Goal: Transaction & Acquisition: Purchase product/service

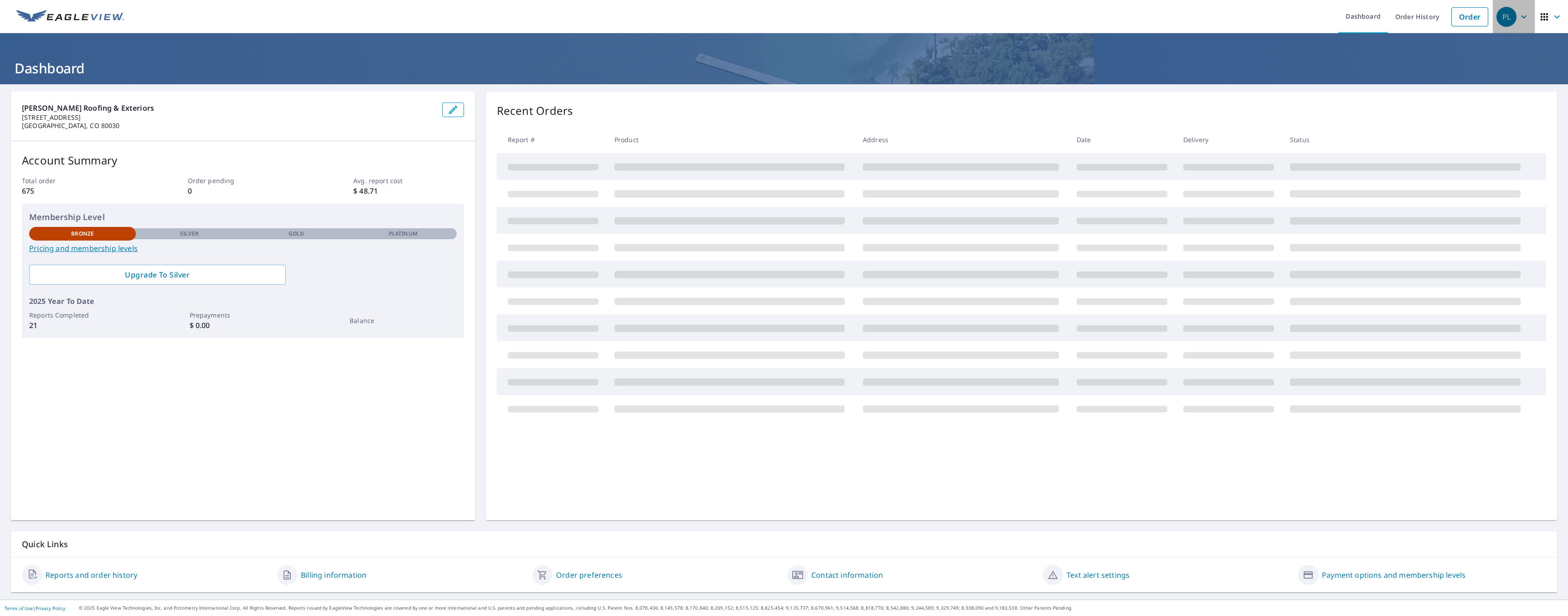
click at [1518, 19] on icon "button" at bounding box center [1523, 17] width 11 height 11
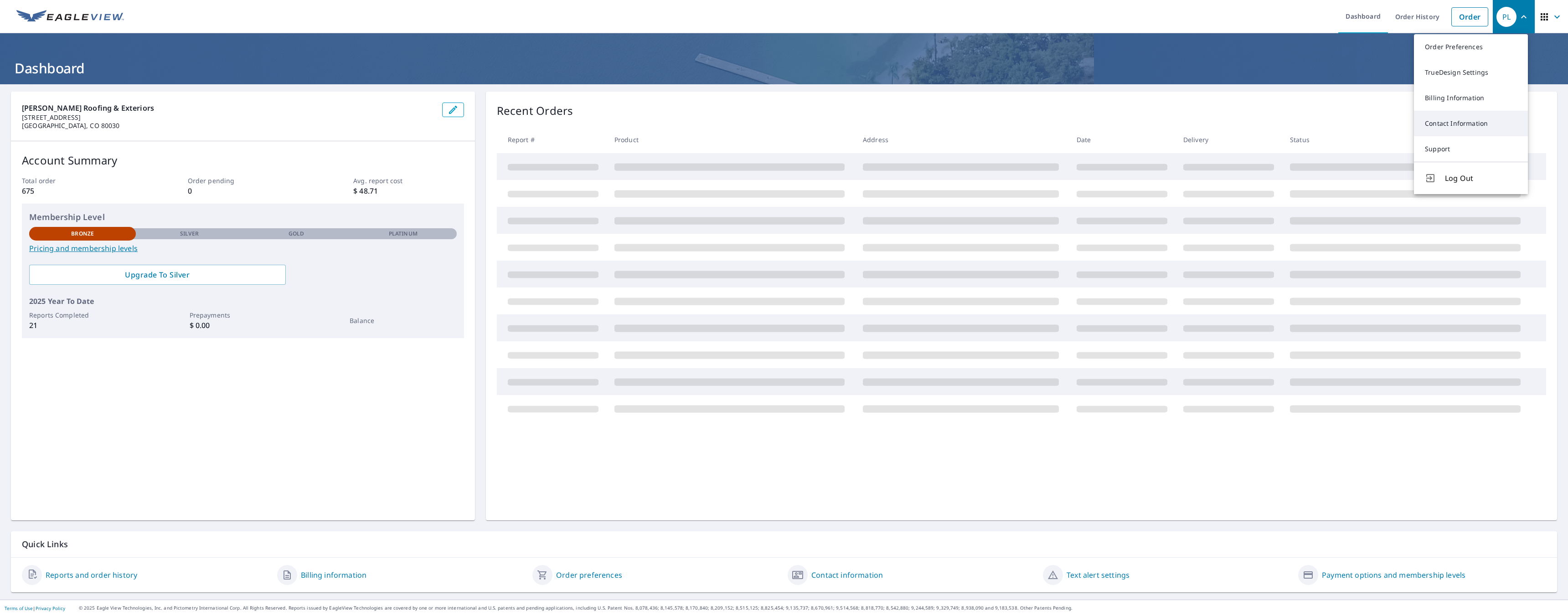
click at [1453, 119] on link "Contact Information" at bounding box center [1470, 123] width 114 height 25
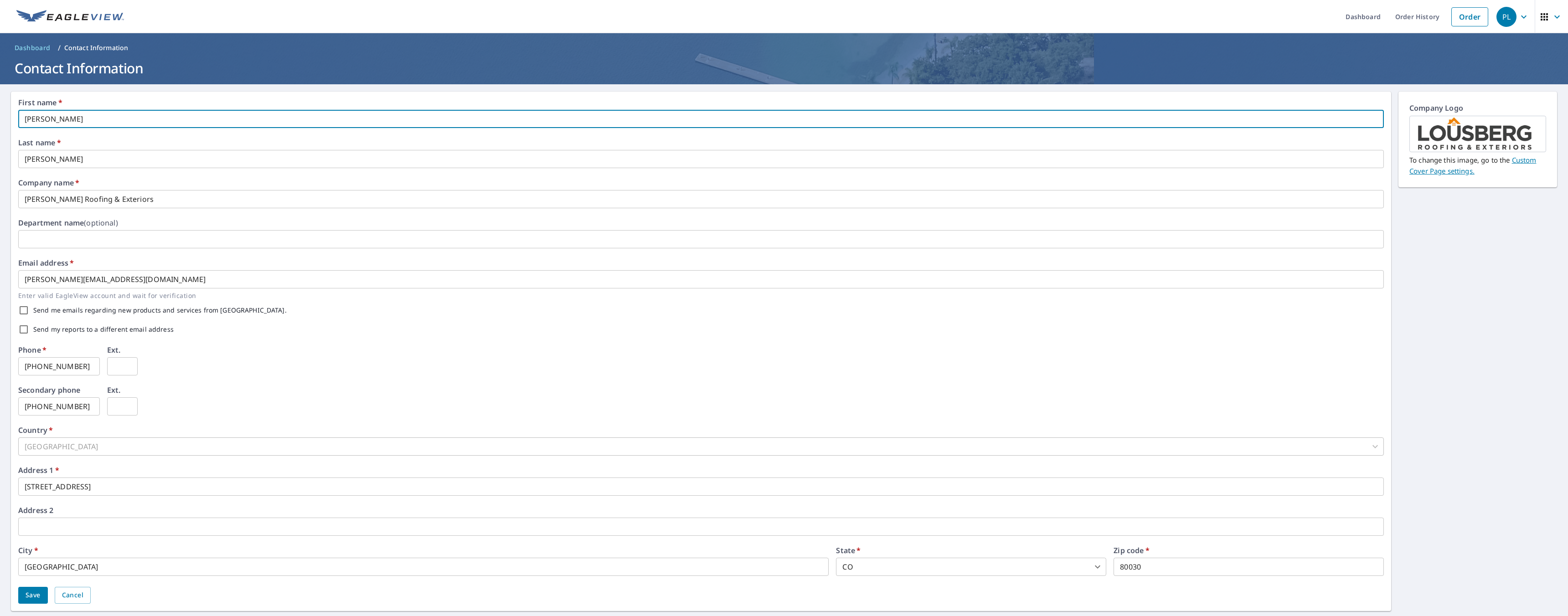
drag, startPoint x: 108, startPoint y: 114, endPoint x: 30, endPoint y: 100, distance: 79.2
click at [31, 102] on div "First name   * Pam ​" at bounding box center [701, 114] width 1366 height 29
type input "Ivan"
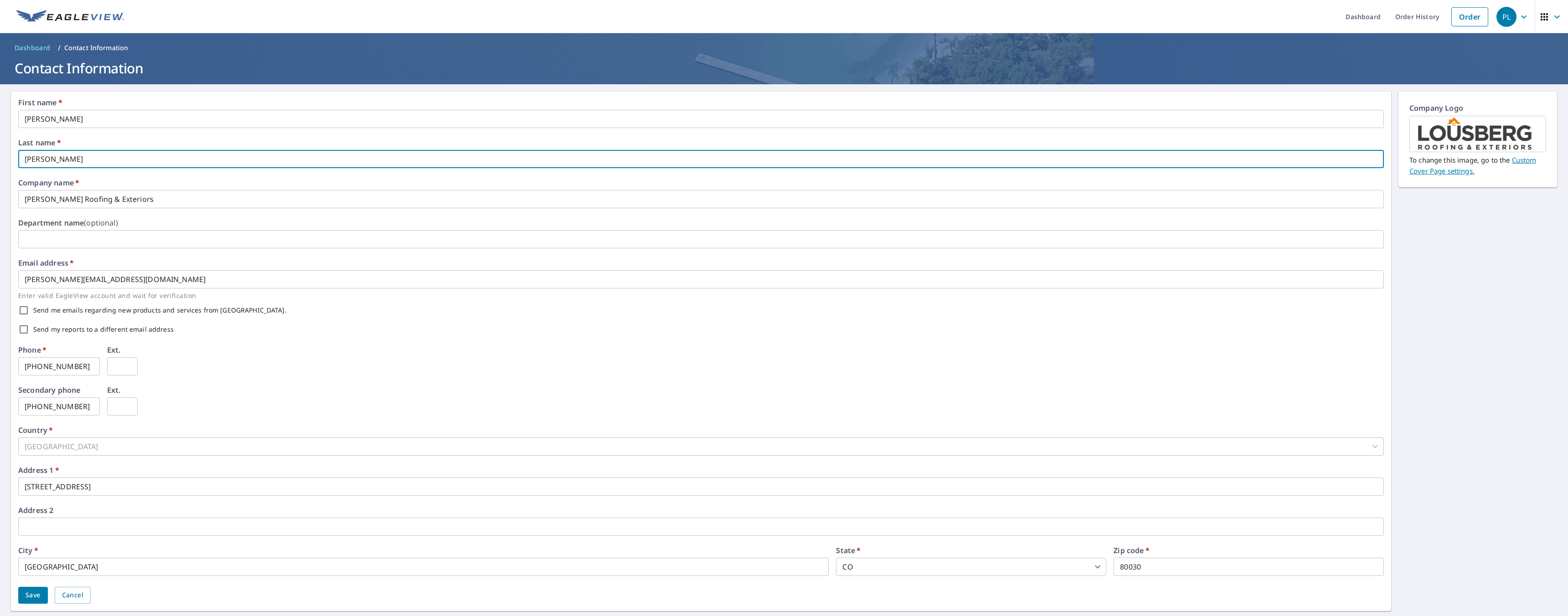
drag, startPoint x: 61, startPoint y: 156, endPoint x: 15, endPoint y: 149, distance: 46.5
click at [15, 149] on div "First name   * Ivan ​ Last name   * Lousberg ​ Company name   * Lousberg Roofin…" at bounding box center [701, 352] width 1380 height 520
type input "Gutierrez"
click at [175, 217] on div "First name   * Ivan ​ Last name   * Gutierrez ​ Company name   * Lousberg Roofi…" at bounding box center [701, 352] width 1366 height 505
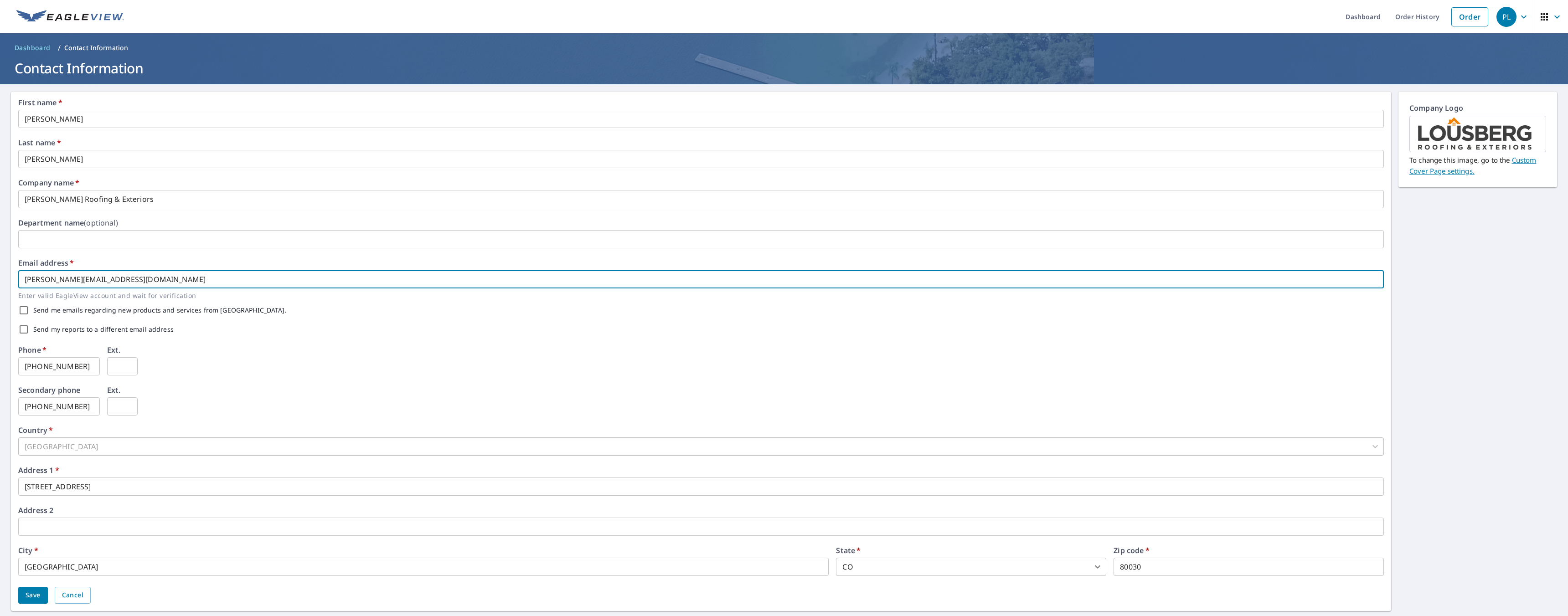
drag, startPoint x: 42, startPoint y: 280, endPoint x: 17, endPoint y: 272, distance: 26.2
click at [17, 272] on div "First name   * Ivan ​ Last name   * Gutierrez ​ Company name   * Lousberg Roofi…" at bounding box center [701, 352] width 1380 height 520
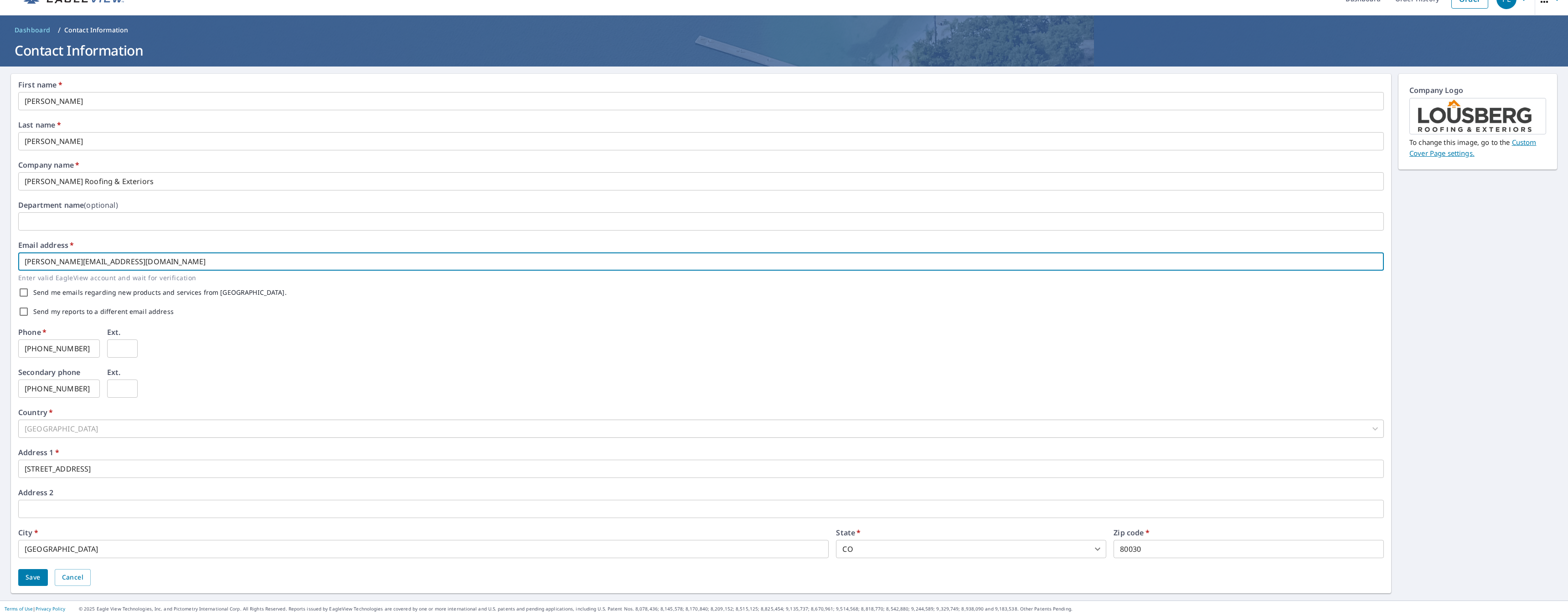
scroll to position [19, 0]
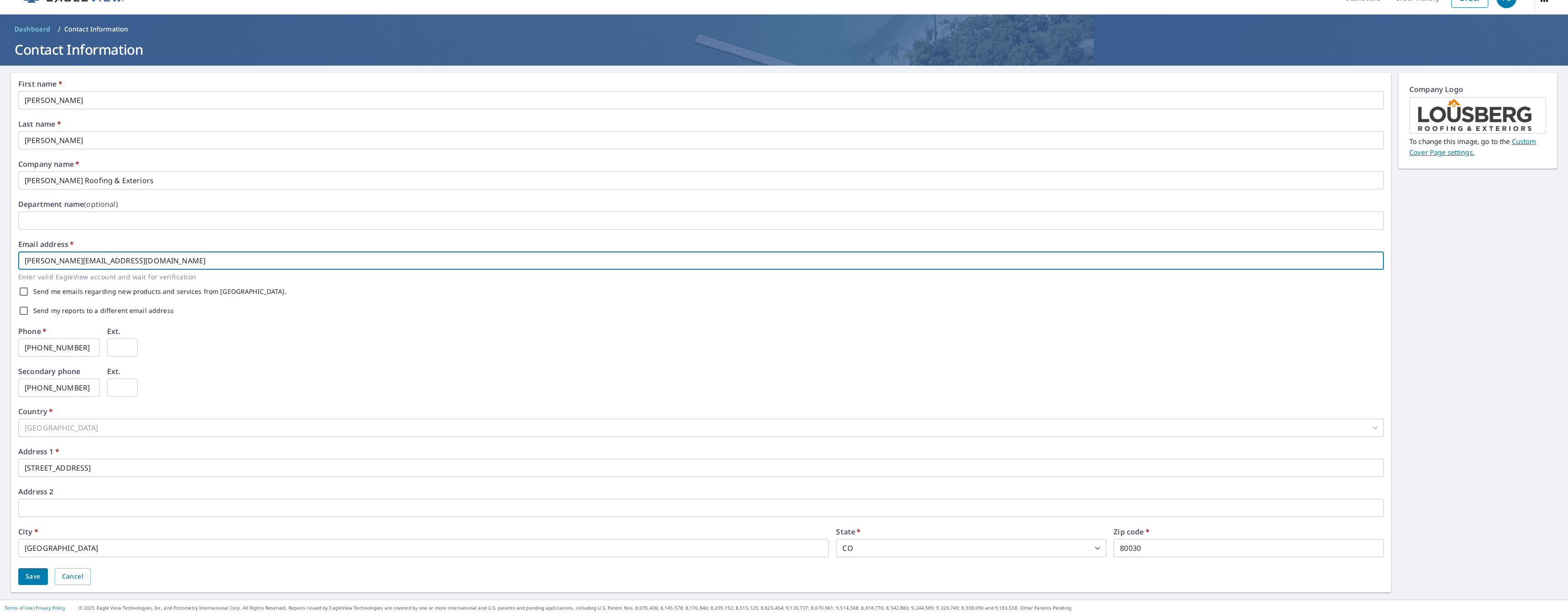
type input "Ivan@lousbergcontracting.com"
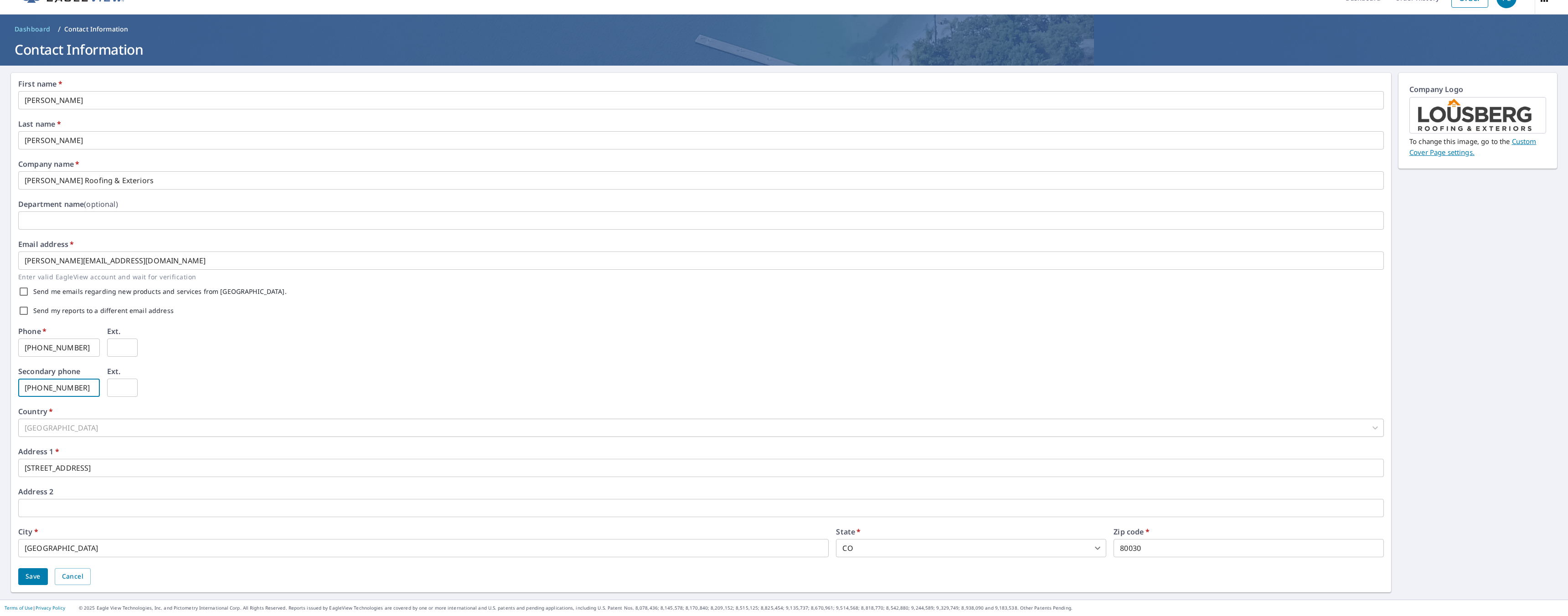
drag, startPoint x: 88, startPoint y: 384, endPoint x: 0, endPoint y: 382, distance: 88.0
click at [0, 382] on div "First name   * Ivan ​ Last name   * Gutierrez ​ Company name   * Lousberg Roofi…" at bounding box center [784, 333] width 1568 height 534
type input "720-220-0048"
click at [39, 582] on span "Save" at bounding box center [33, 577] width 15 height 12
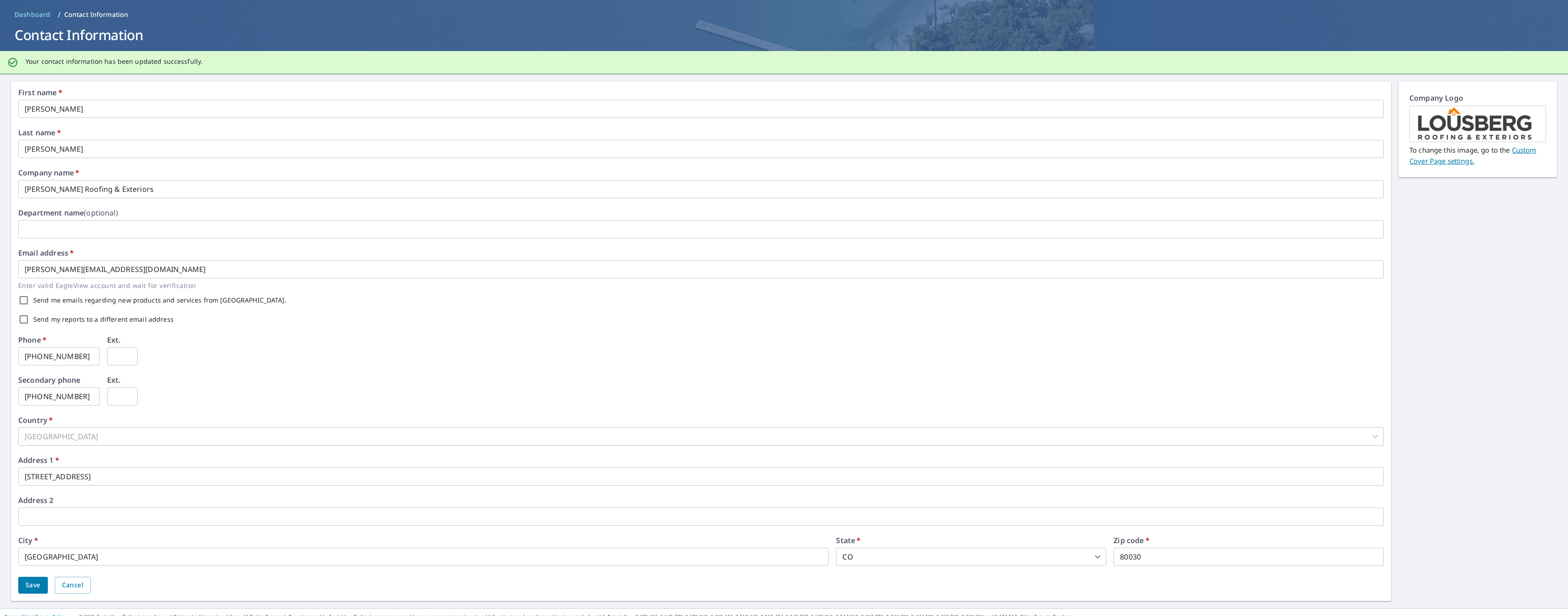
scroll to position [42, 0]
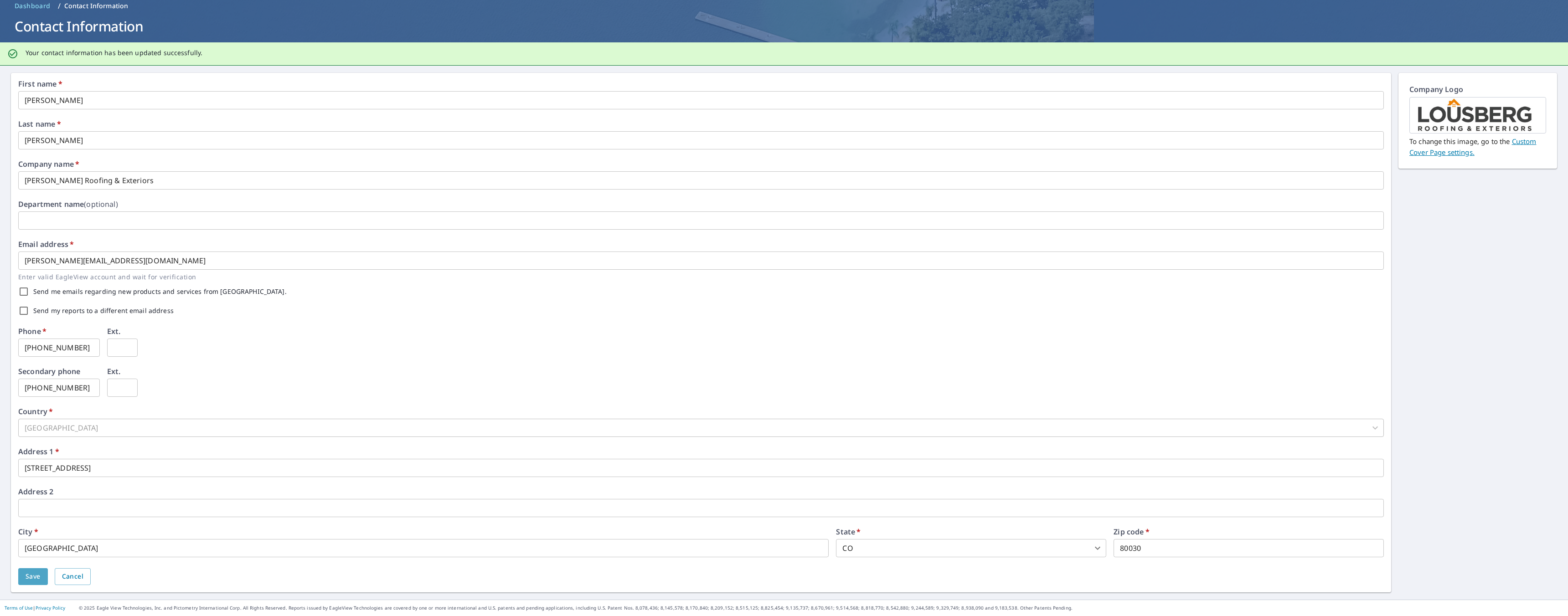
click at [43, 577] on button "Save" at bounding box center [33, 577] width 30 height 17
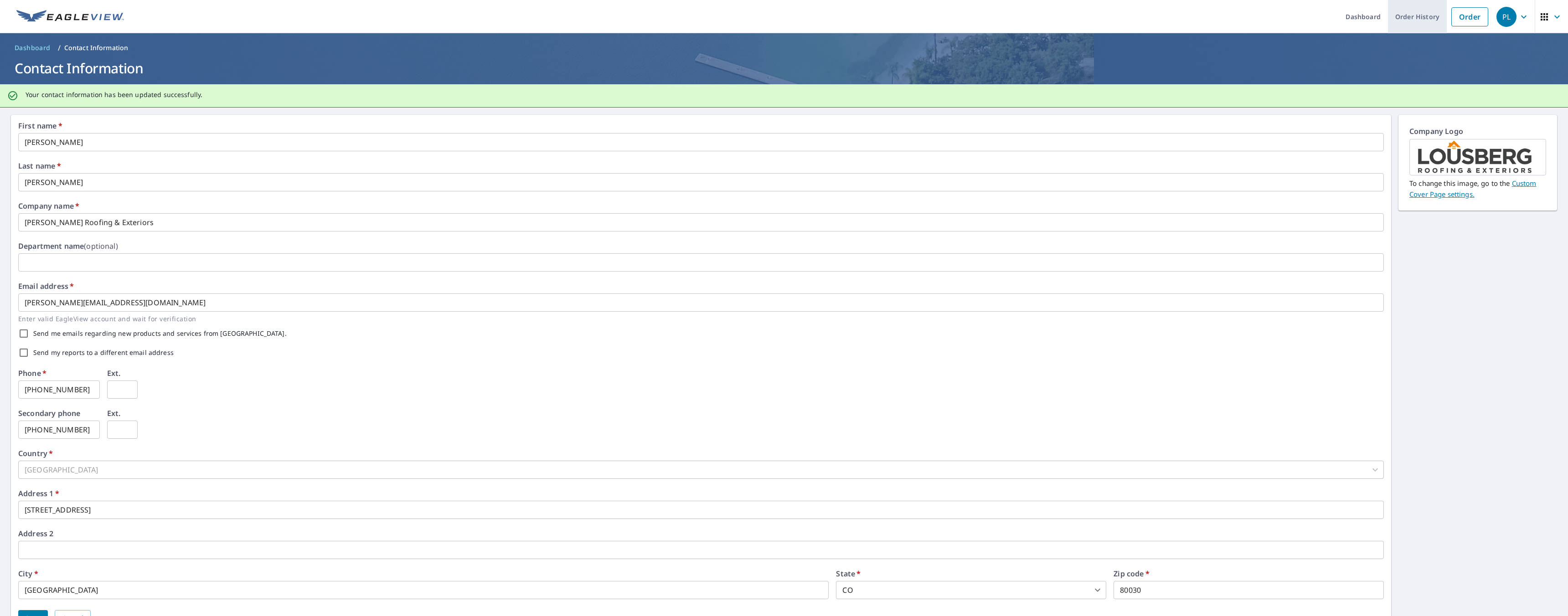
click at [1414, 16] on link "Order History" at bounding box center [1417, 17] width 59 height 33
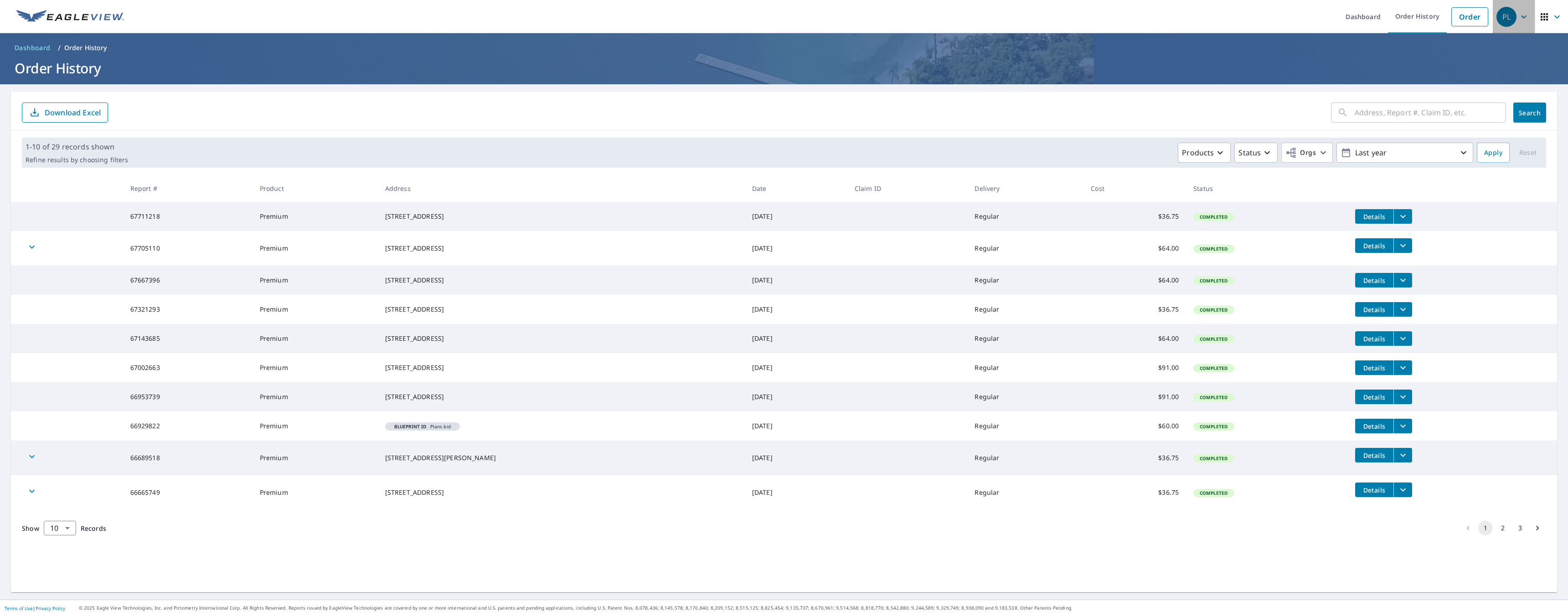
click at [1518, 12] on icon "button" at bounding box center [1523, 17] width 11 height 11
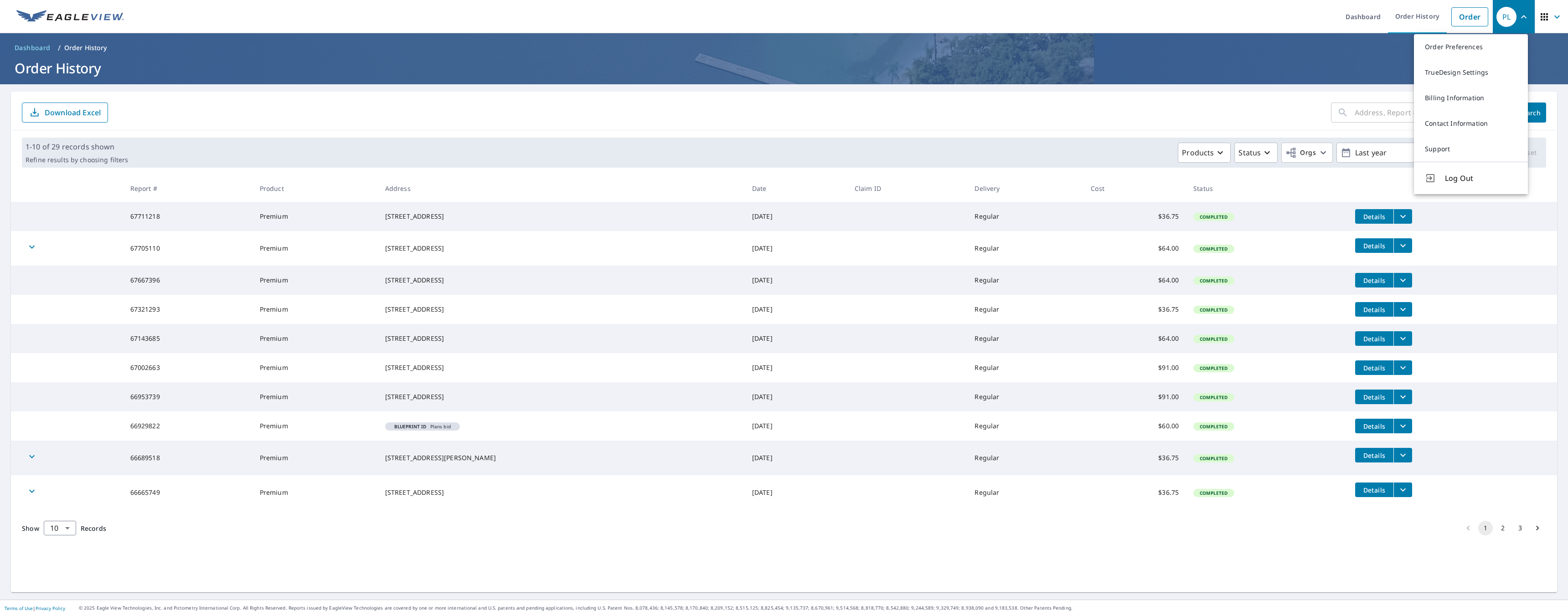
click at [1539, 16] on icon "button" at bounding box center [1544, 17] width 11 height 11
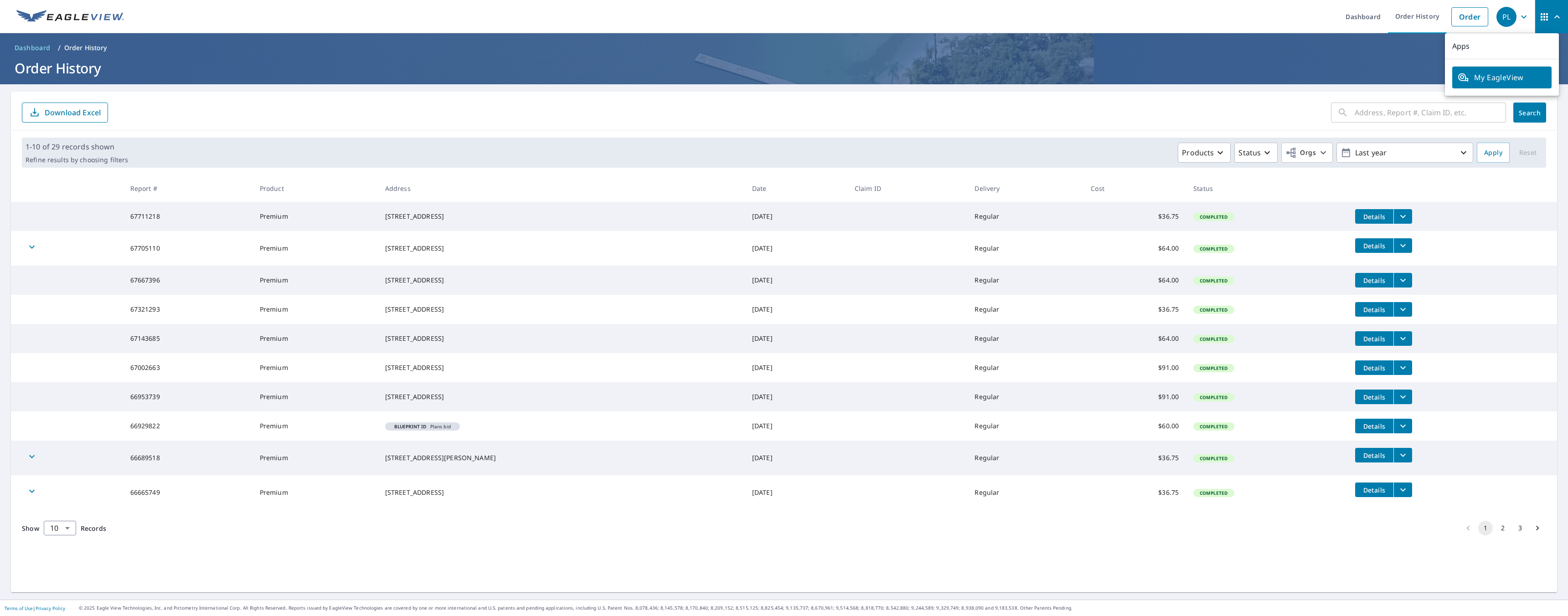
click at [565, 177] on th "Address" at bounding box center [561, 188] width 367 height 27
click at [1447, 115] on input "text" at bounding box center [1430, 112] width 151 height 25
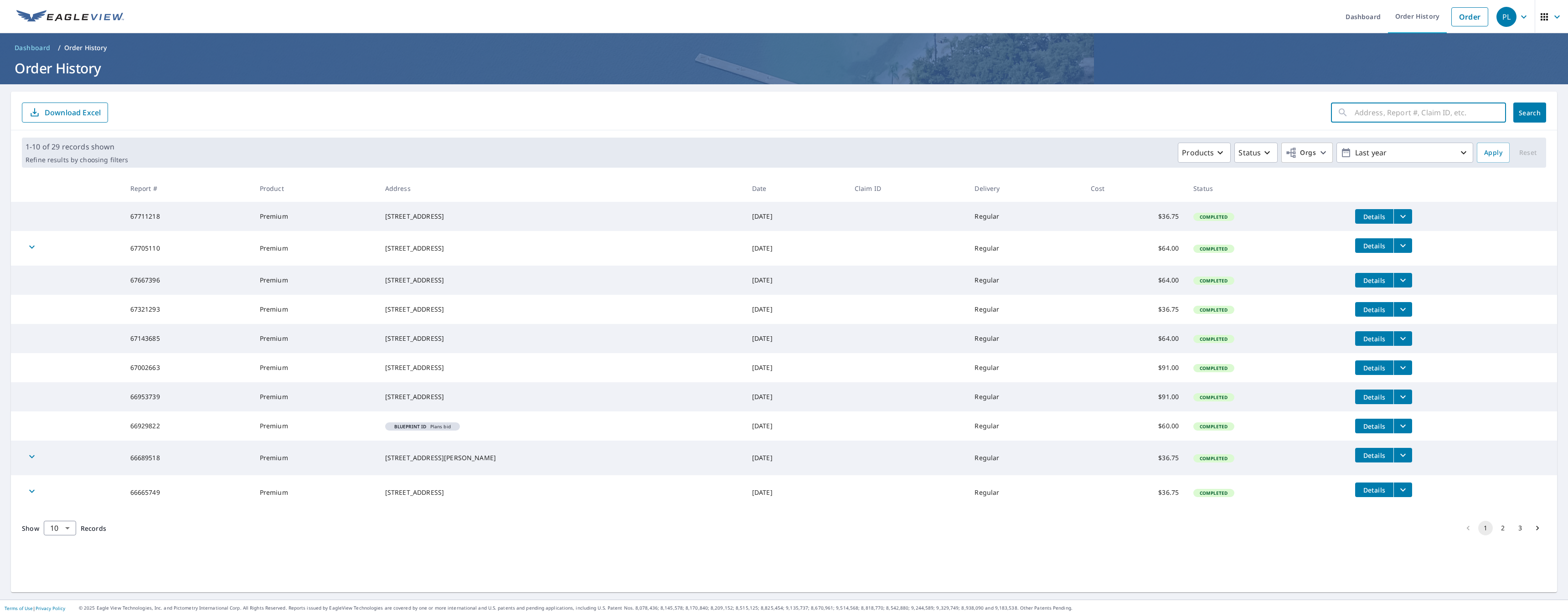
paste input "3433 Vallejo Denver , CO"
type input "3433 Vallejo Denver , CO"
click at [1522, 110] on span "Search" at bounding box center [1529, 113] width 18 height 9
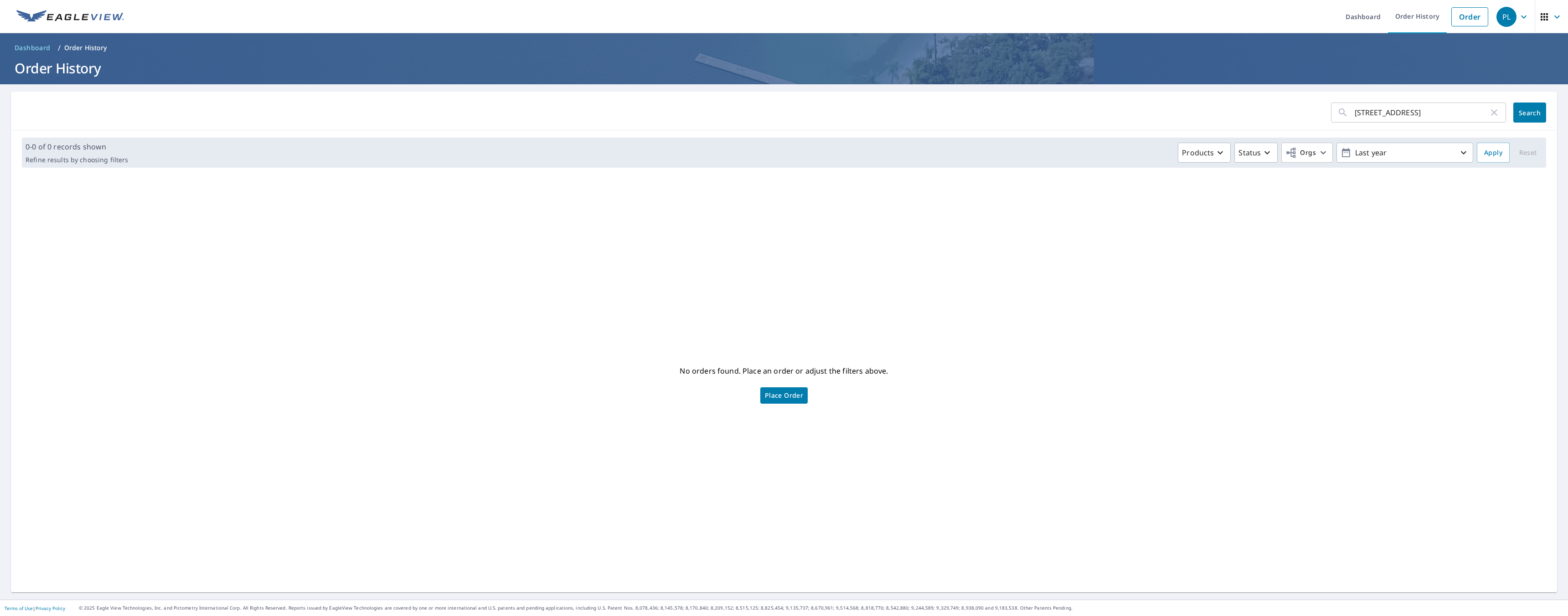
click at [42, 50] on span "Dashboard" at bounding box center [32, 47] width 36 height 9
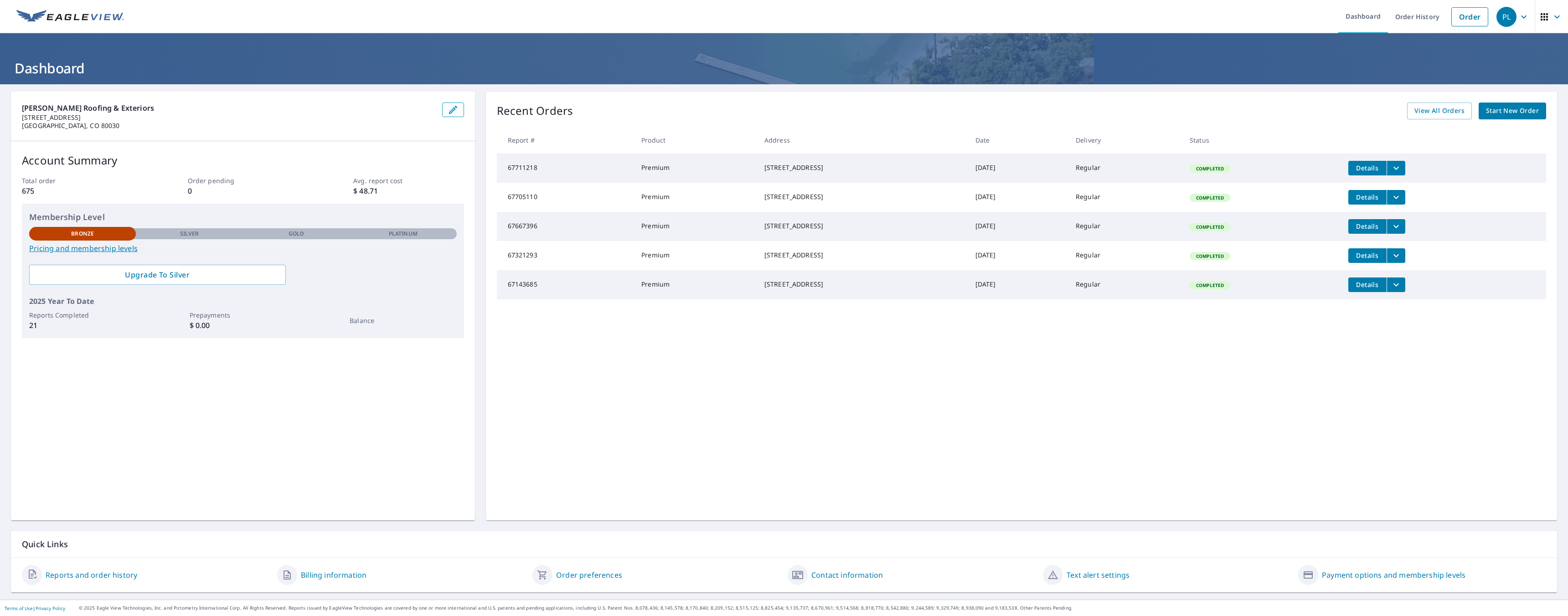
click at [1496, 13] on div "PL" at bounding box center [1506, 17] width 20 height 20
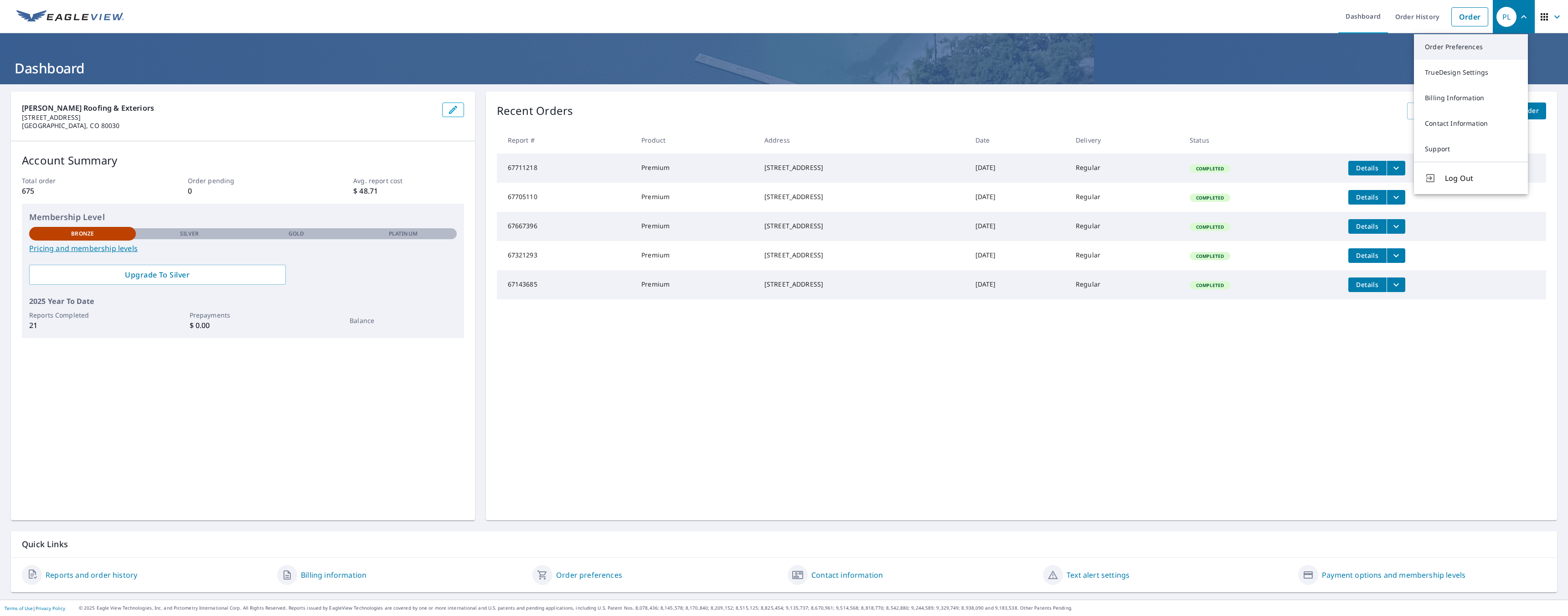
click at [1470, 44] on link "Order Preferences" at bounding box center [1470, 47] width 114 height 25
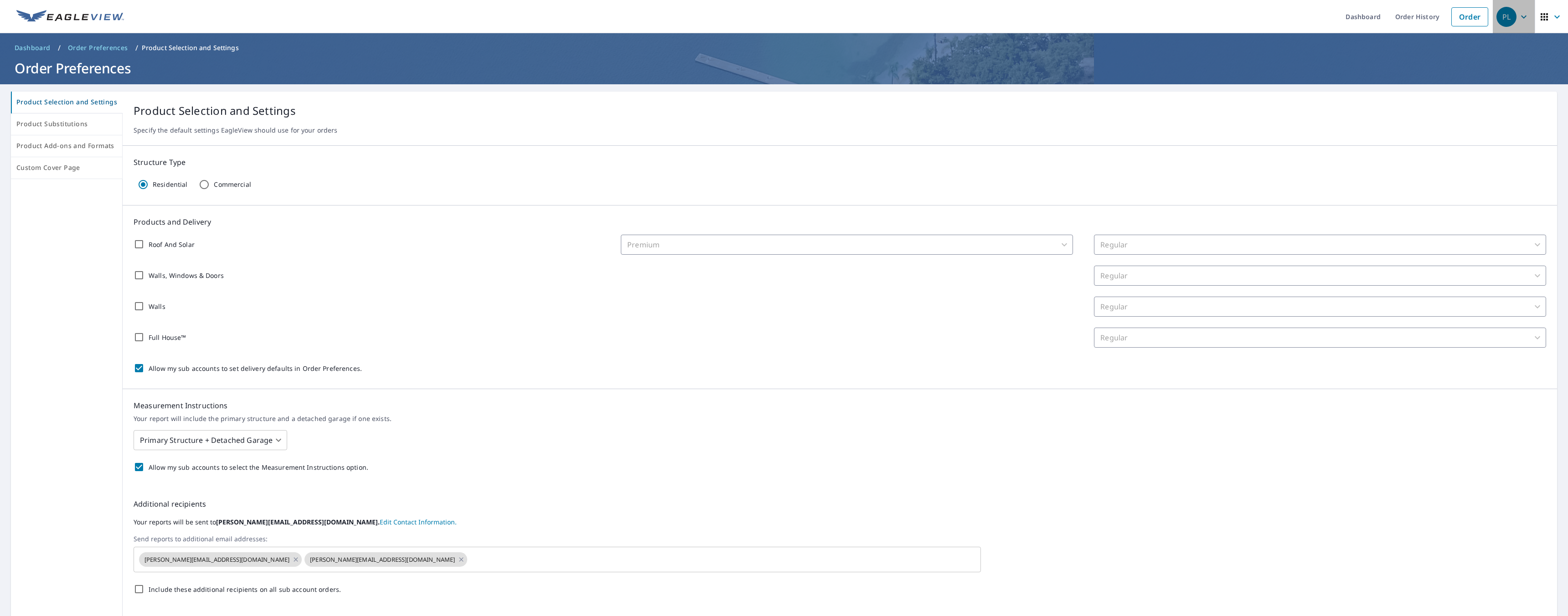
click at [1518, 20] on icon "button" at bounding box center [1523, 17] width 11 height 11
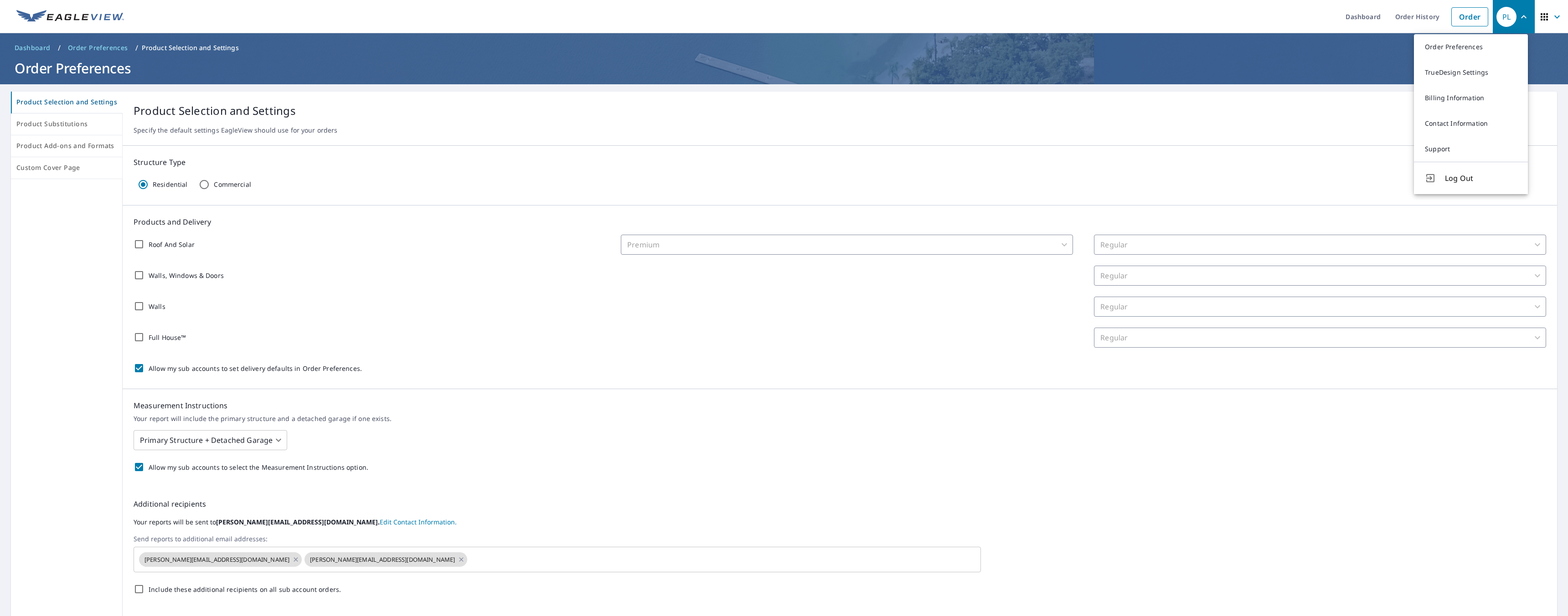
click at [1333, 151] on div "Structure Type Residential Commercial" at bounding box center [839, 175] width 1434 height 60
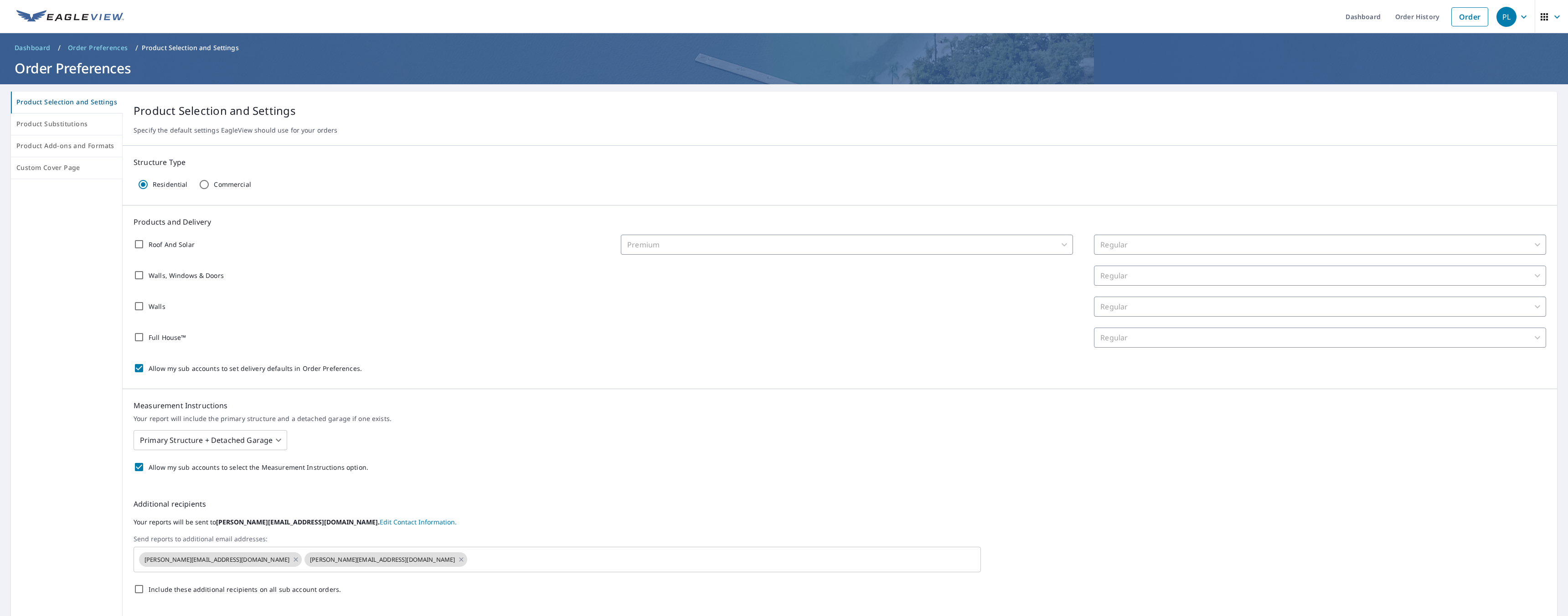
click at [1543, 17] on span "button" at bounding box center [1551, 17] width 25 height 22
click at [1342, 116] on p "Product Selection and Settings" at bounding box center [839, 111] width 1412 height 17
click at [1365, 12] on link "Dashboard" at bounding box center [1363, 17] width 50 height 33
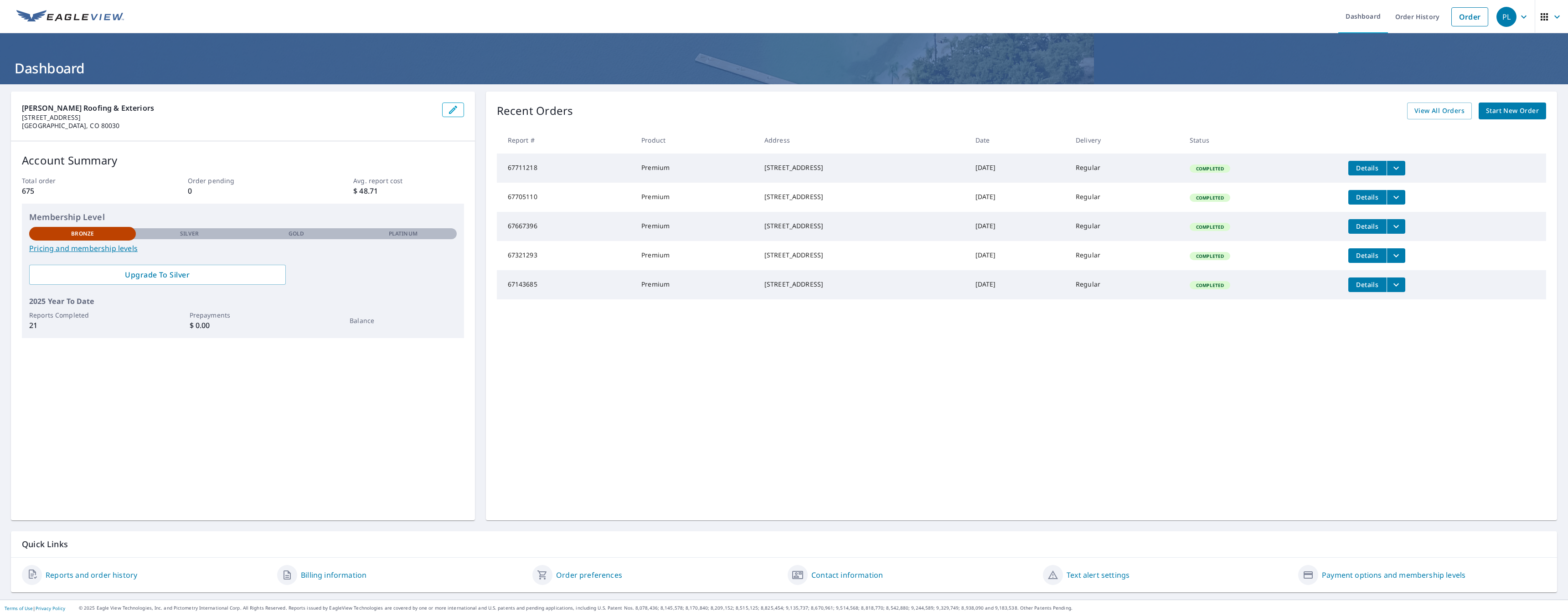
click at [445, 109] on button "button" at bounding box center [453, 110] width 22 height 15
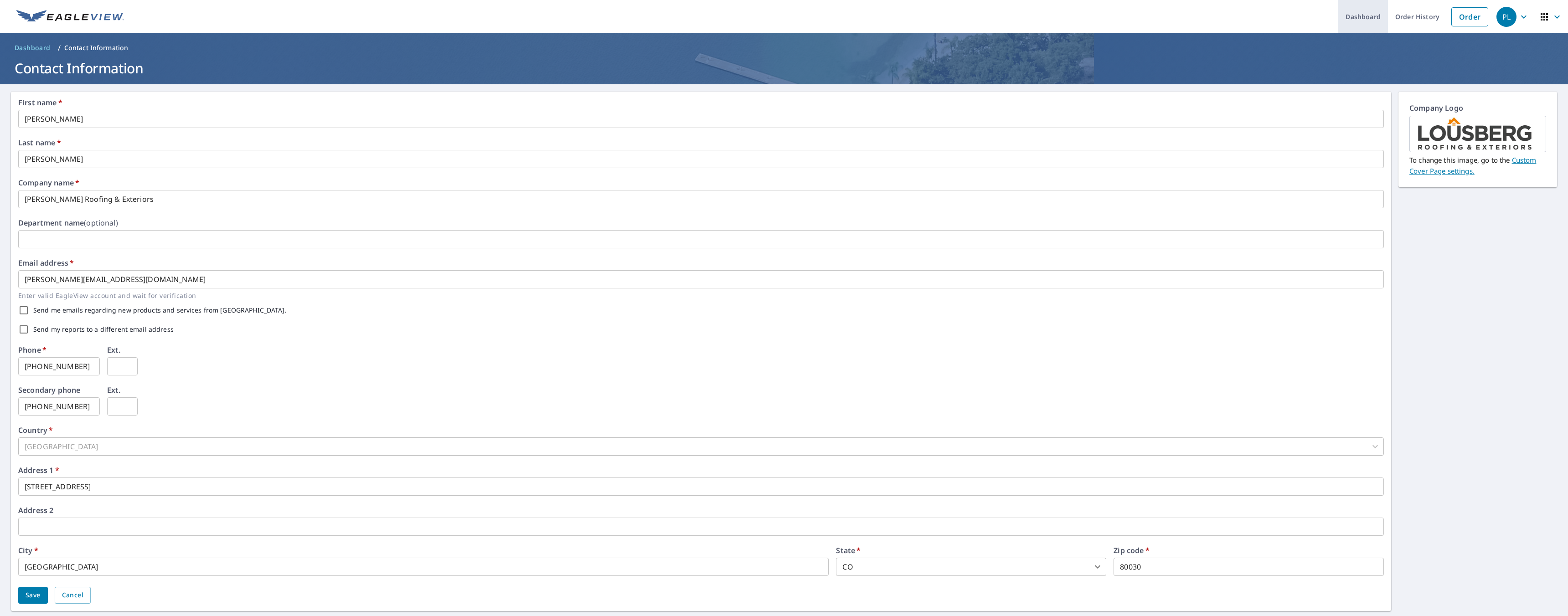
click at [1364, 23] on link "Dashboard" at bounding box center [1363, 17] width 50 height 33
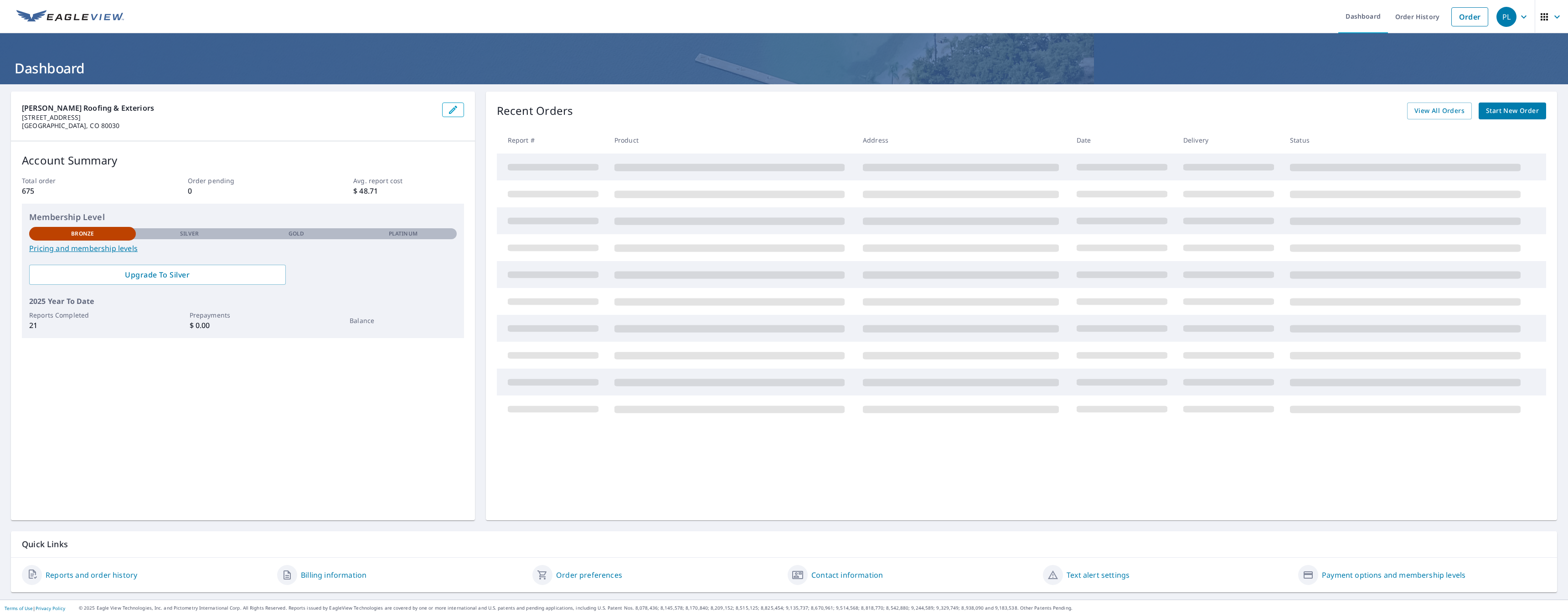
click at [1496, 10] on div "PL" at bounding box center [1506, 17] width 20 height 20
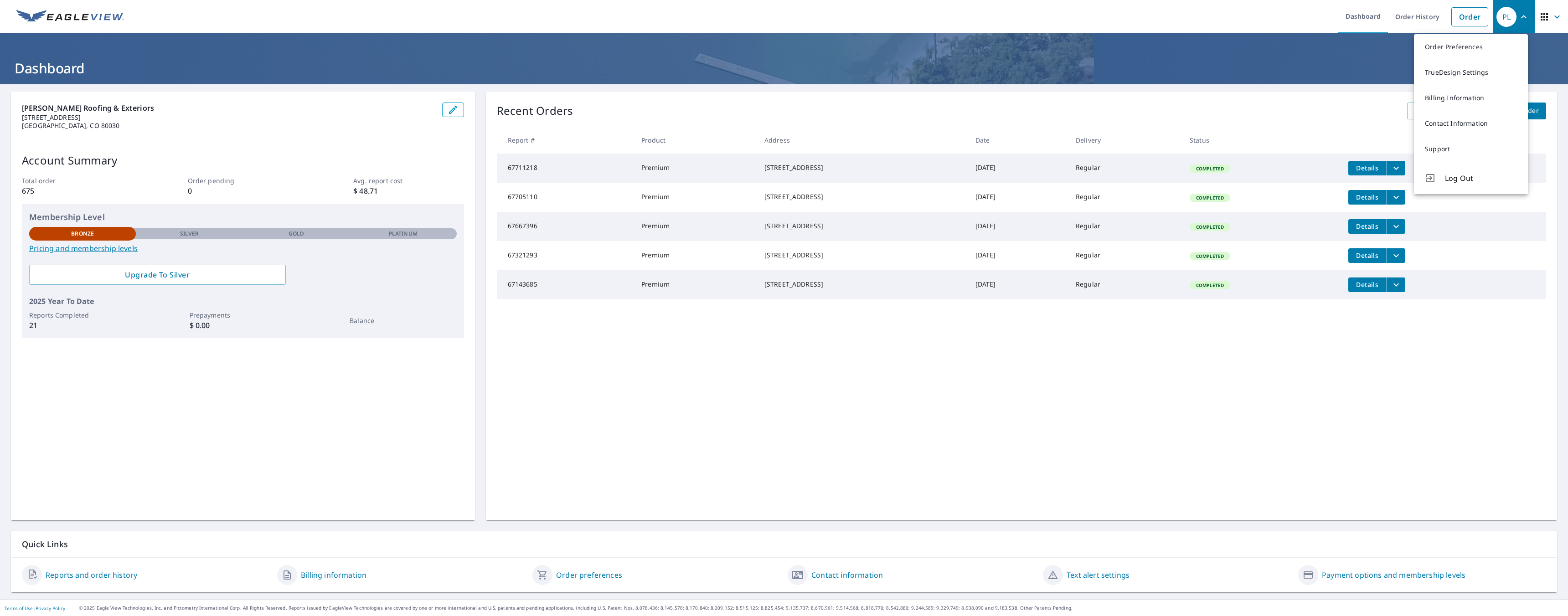
click at [1366, 59] on h1 "Dashboard" at bounding box center [784, 68] width 1546 height 19
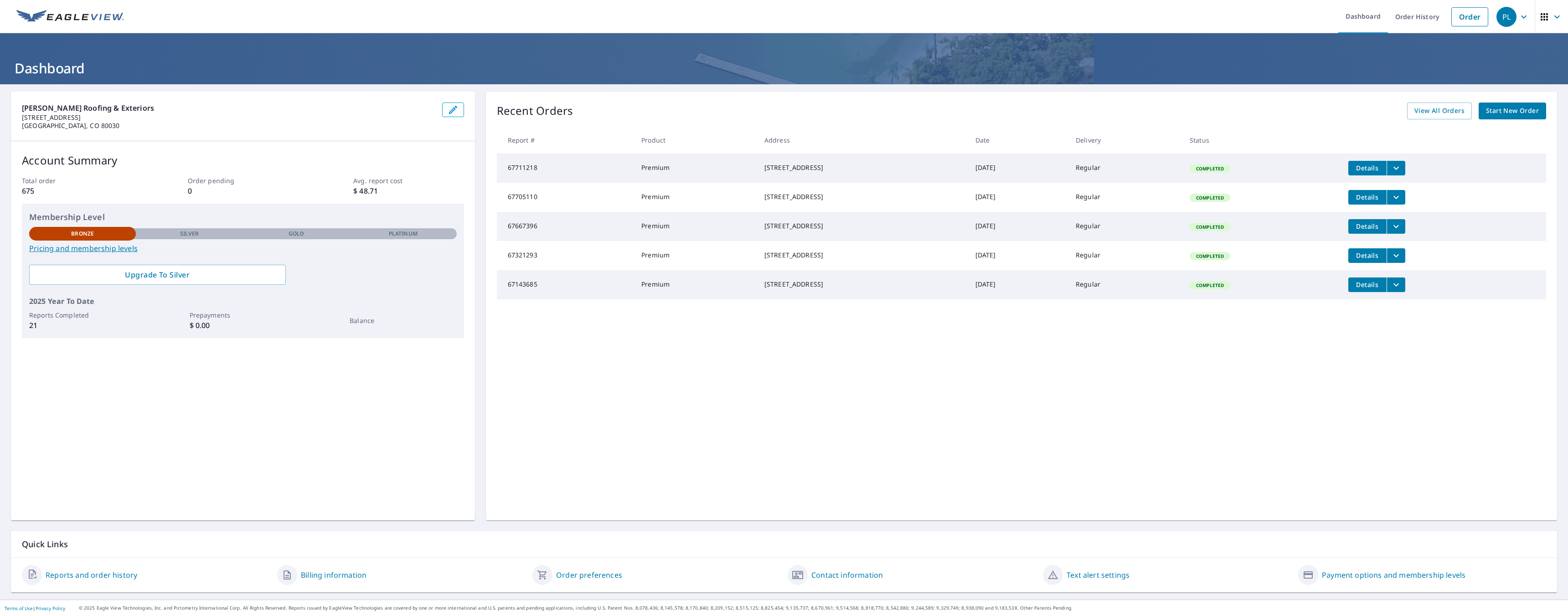
click at [1478, 108] on link "Start New Order" at bounding box center [1512, 111] width 68 height 17
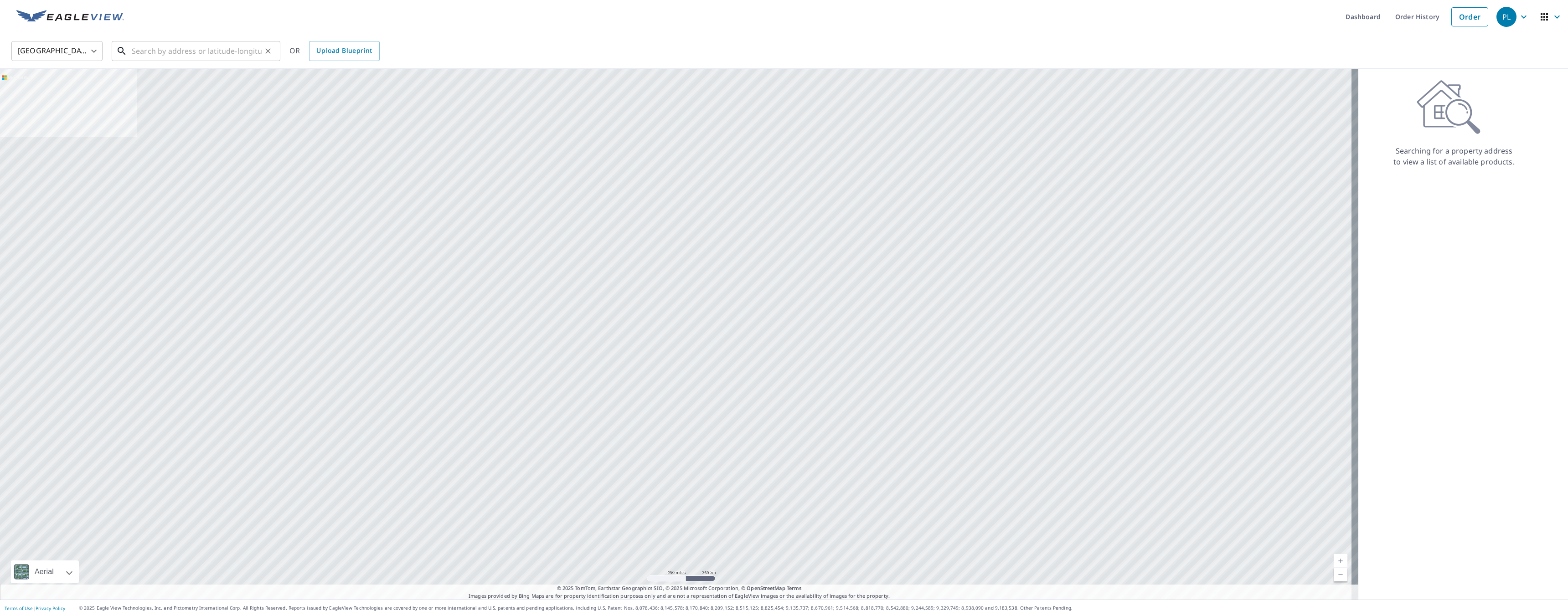
click at [149, 55] on input "text" at bounding box center [197, 51] width 130 height 25
paste input "3433 Vallejo Denver , CO"
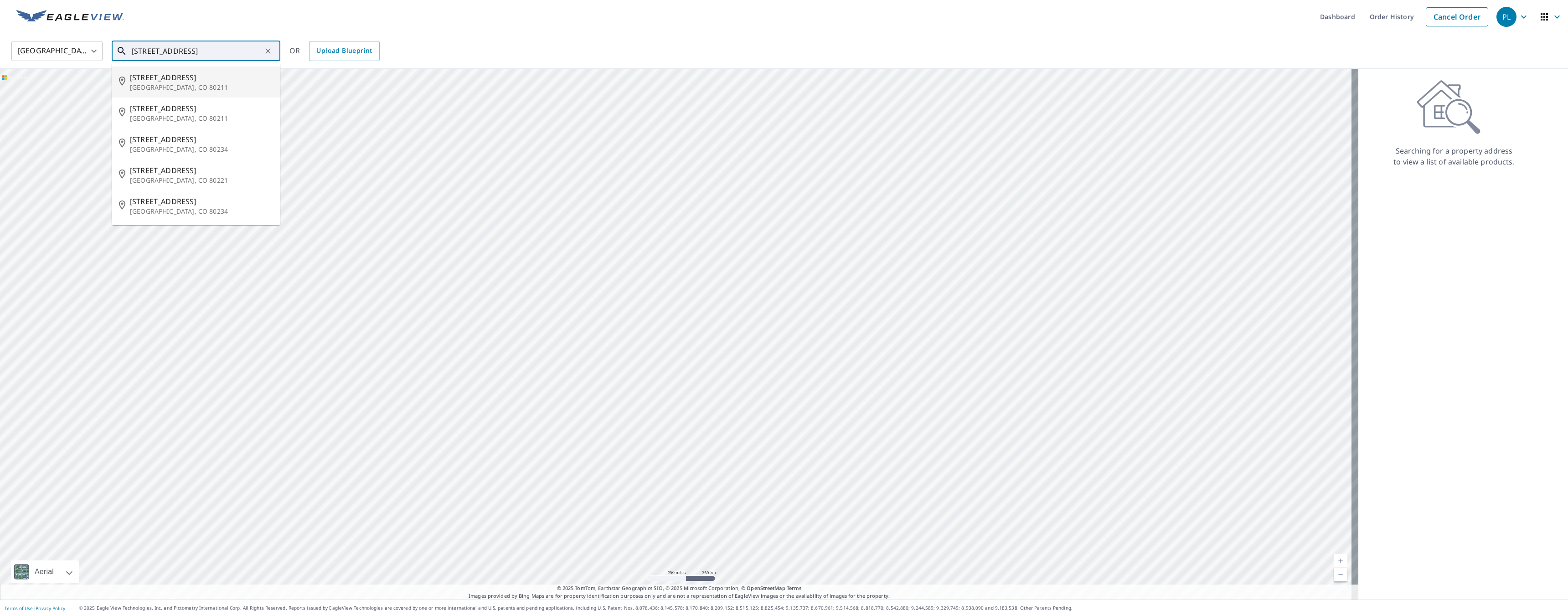
click at [221, 80] on span "3433 Vallejo St" at bounding box center [201, 77] width 143 height 11
type input "3433 Vallejo St Denver, CO 80211"
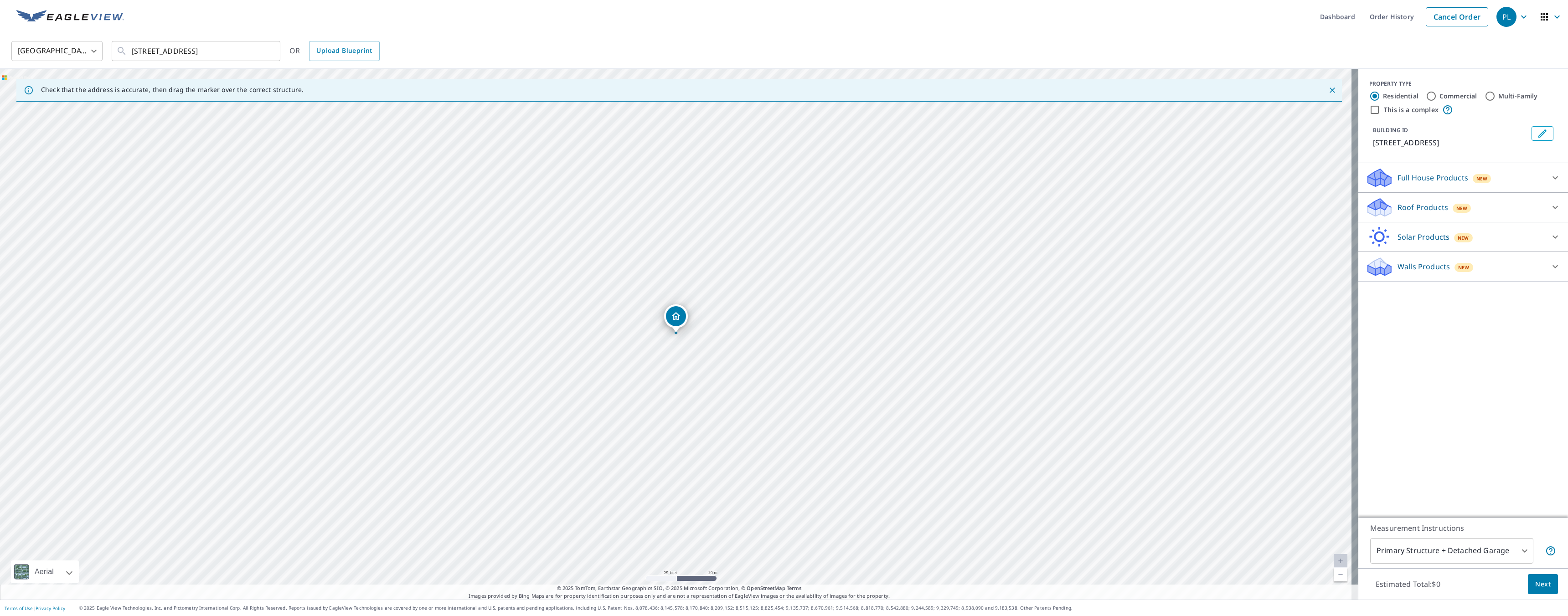
click at [1532, 216] on div "Roof Products New" at bounding box center [1454, 207] width 178 height 21
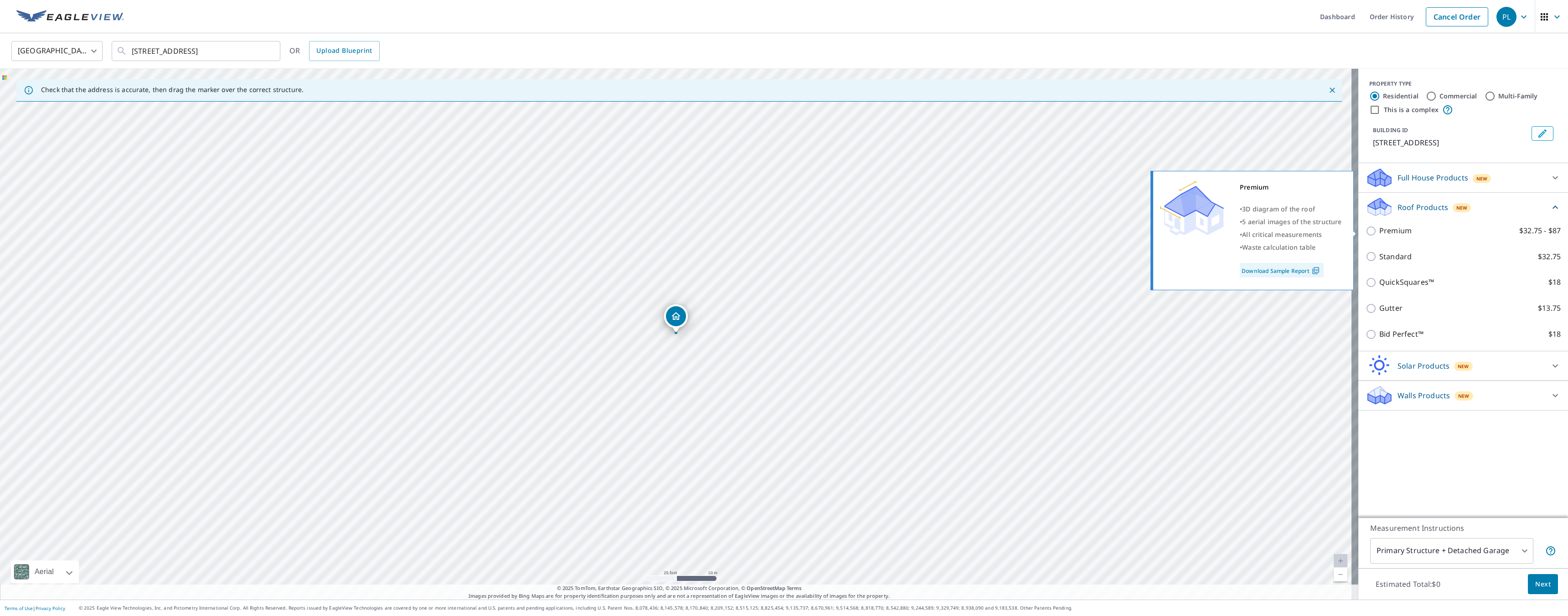
click at [1385, 233] on p "Premium" at bounding box center [1395, 231] width 32 height 12
click at [1379, 233] on input "Premium $32.75 - $87" at bounding box center [1372, 231] width 14 height 11
checkbox input "true"
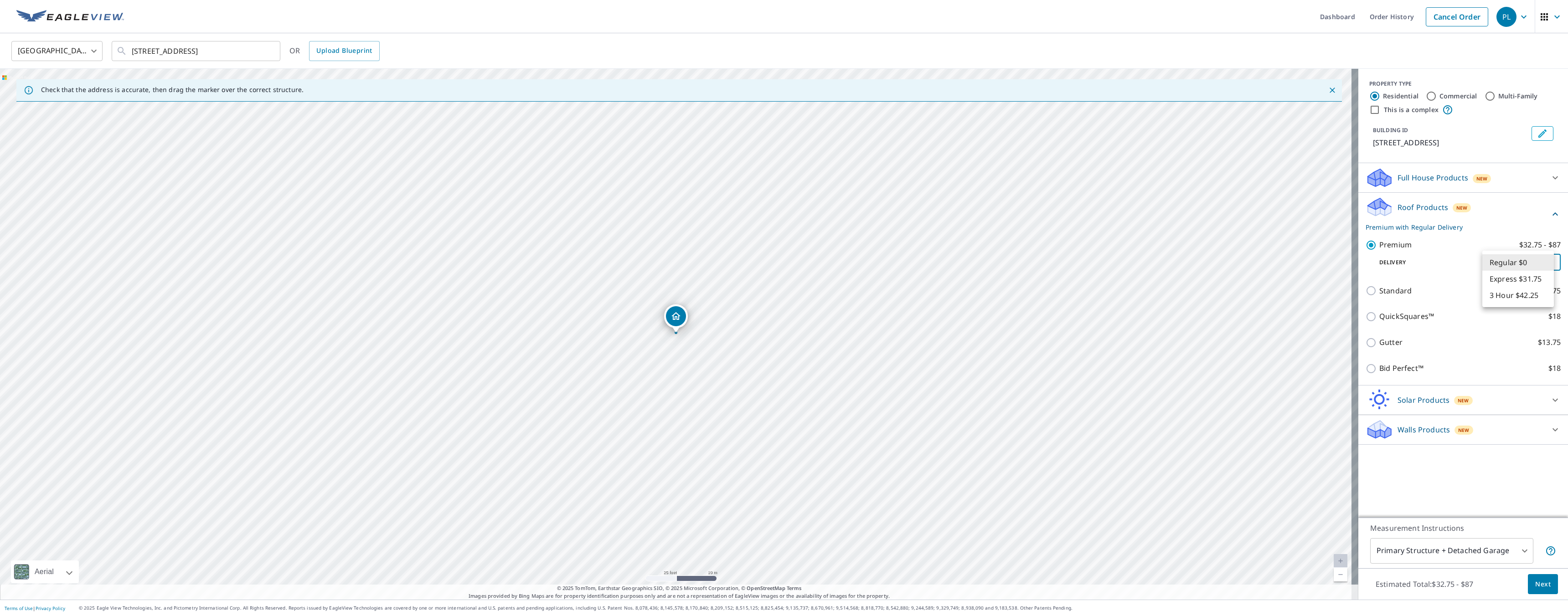
click at [1502, 264] on body "PL PL Dashboard Order History Cancel Order PL United States US ​ 3433 Vallejo S…" at bounding box center [784, 308] width 1568 height 616
click at [1502, 264] on li "Regular $0" at bounding box center [1518, 262] width 71 height 17
click at [1535, 579] on span "Next" at bounding box center [1543, 585] width 15 height 12
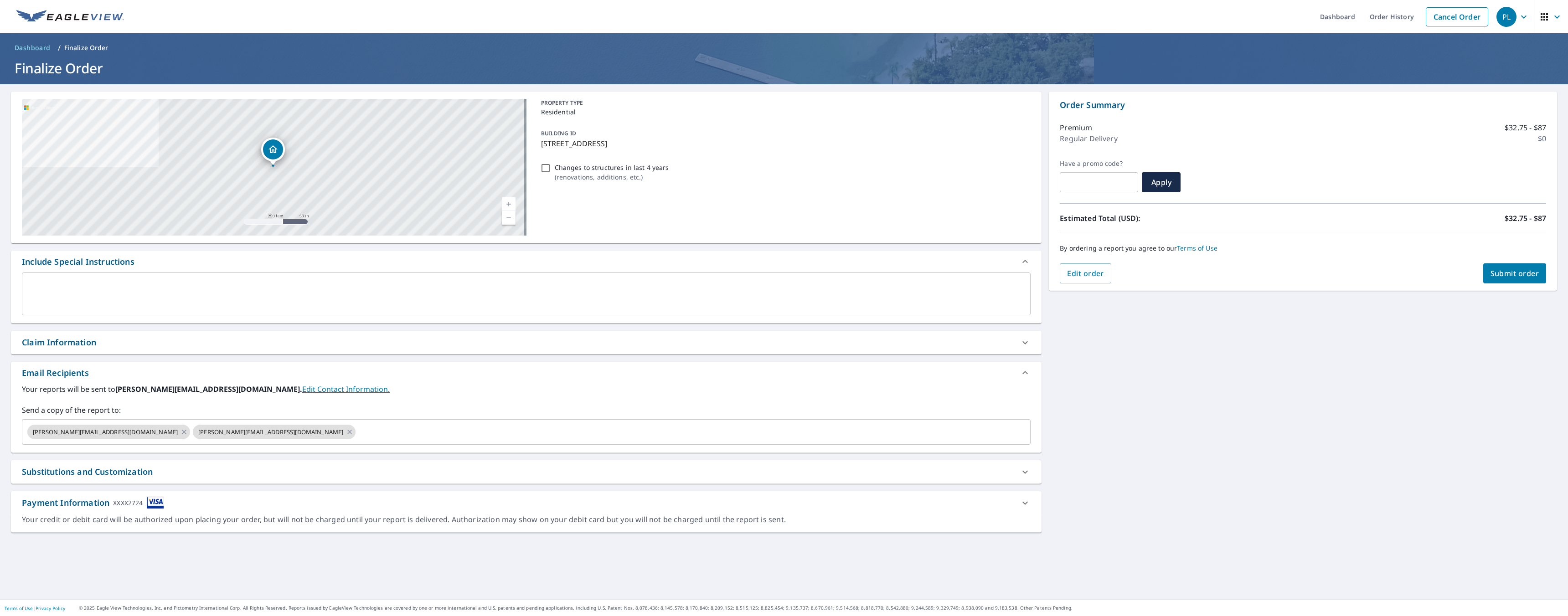
click at [302, 391] on link "Edit Contact Information." at bounding box center [346, 390] width 87 height 10
checkbox input "true"
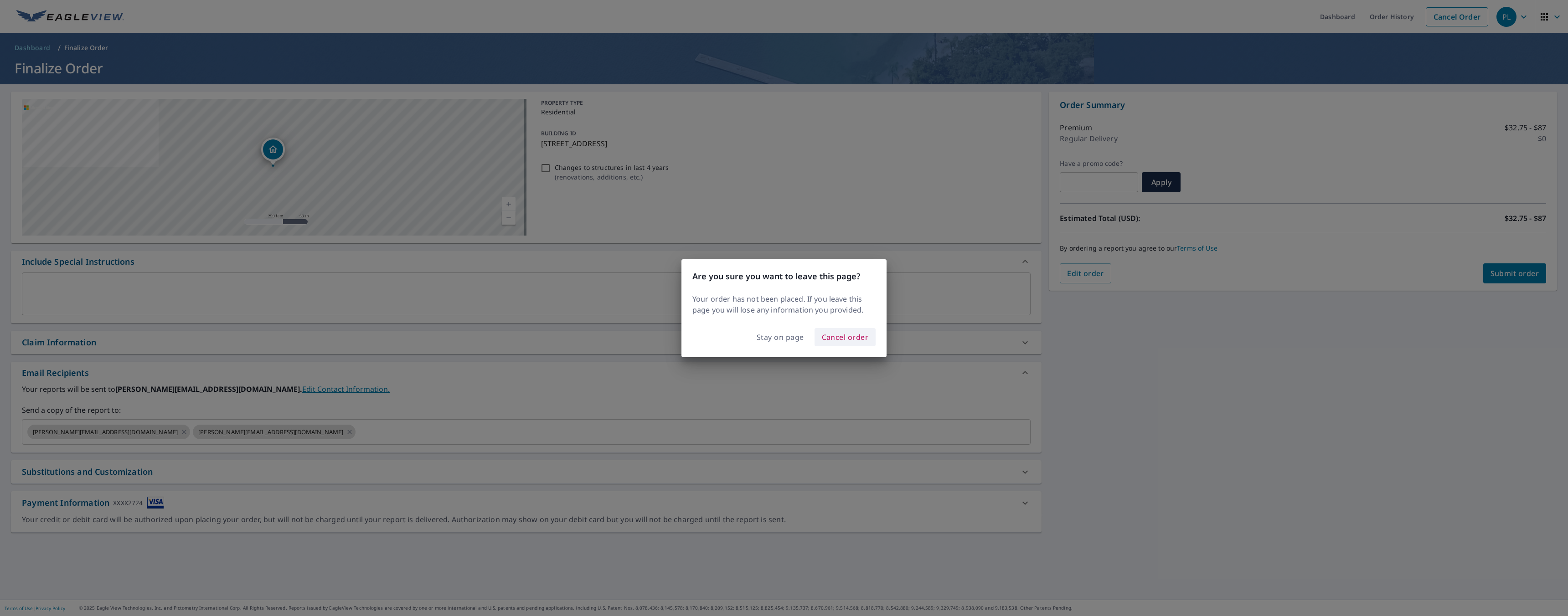
click at [832, 342] on span "Cancel order" at bounding box center [845, 338] width 47 height 13
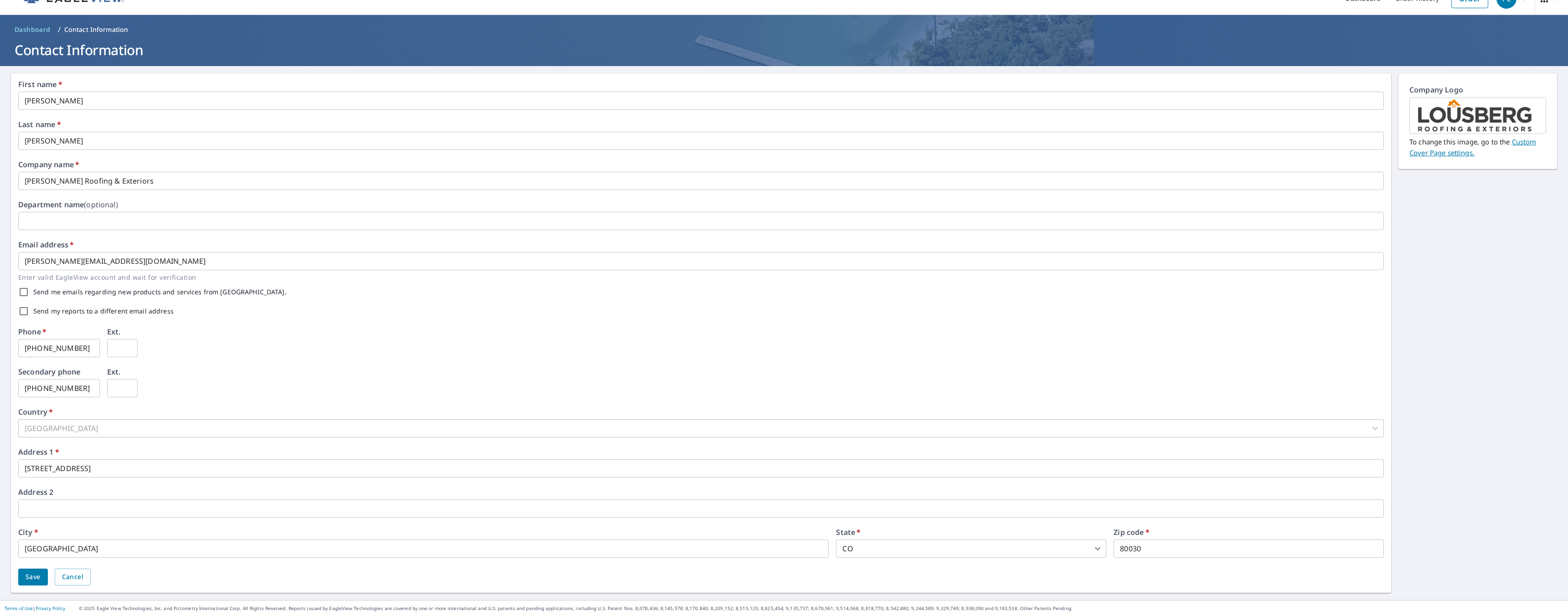
scroll to position [19, 0]
click at [25, 581] on span "Save" at bounding box center [33, 577] width 15 height 12
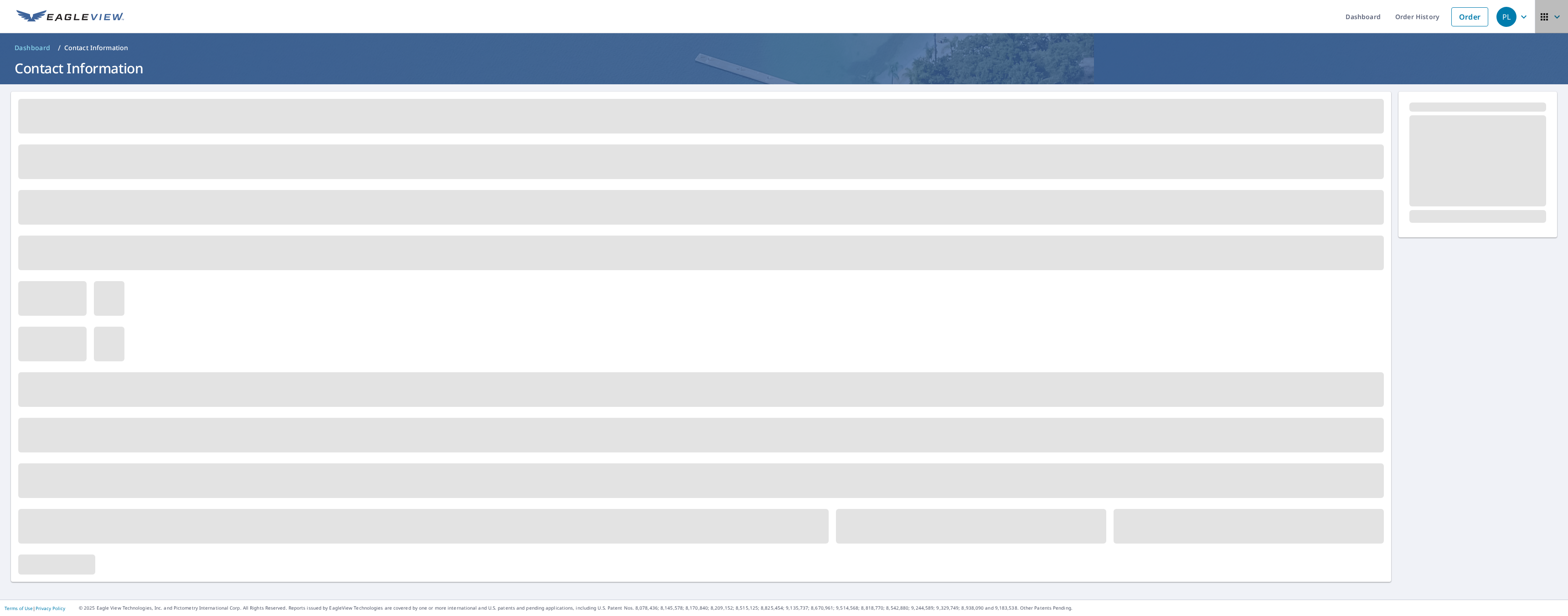
click at [1540, 15] on icon "button" at bounding box center [1544, 17] width 7 height 7
click at [1412, 67] on h1 "Contact Information" at bounding box center [784, 68] width 1546 height 19
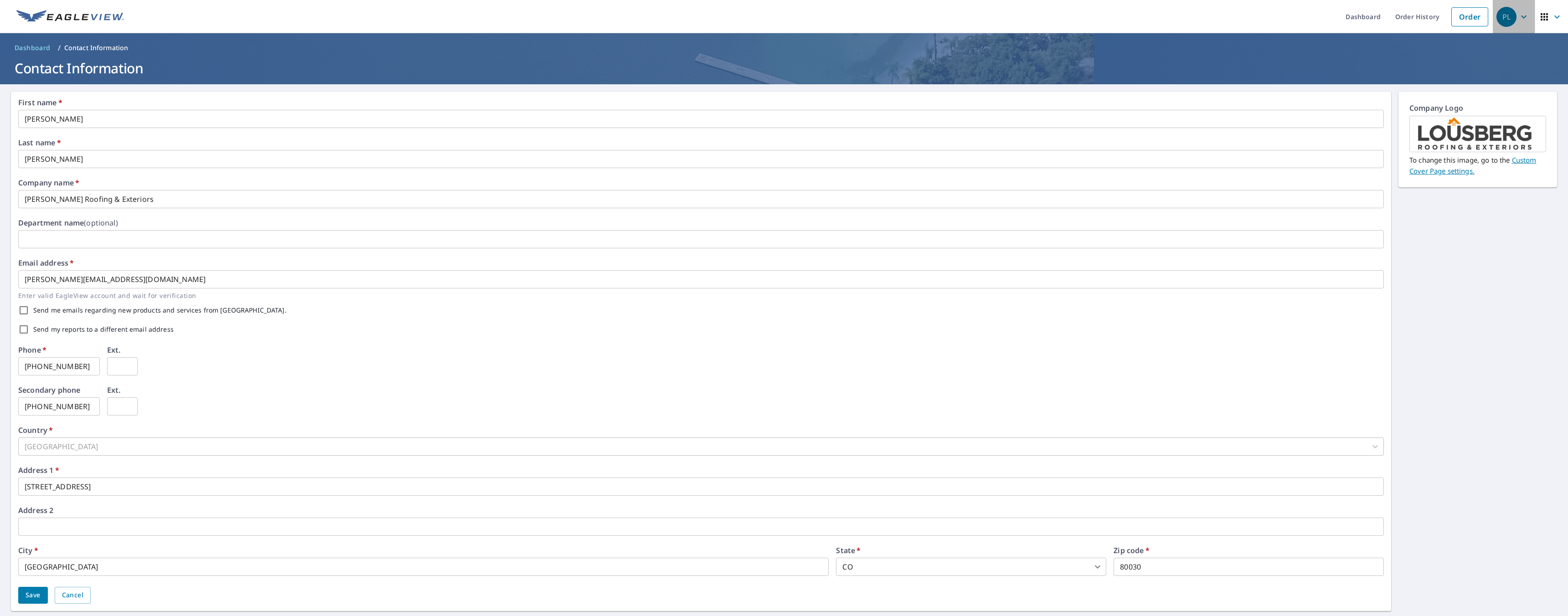
click at [1500, 20] on div "PL" at bounding box center [1506, 17] width 20 height 20
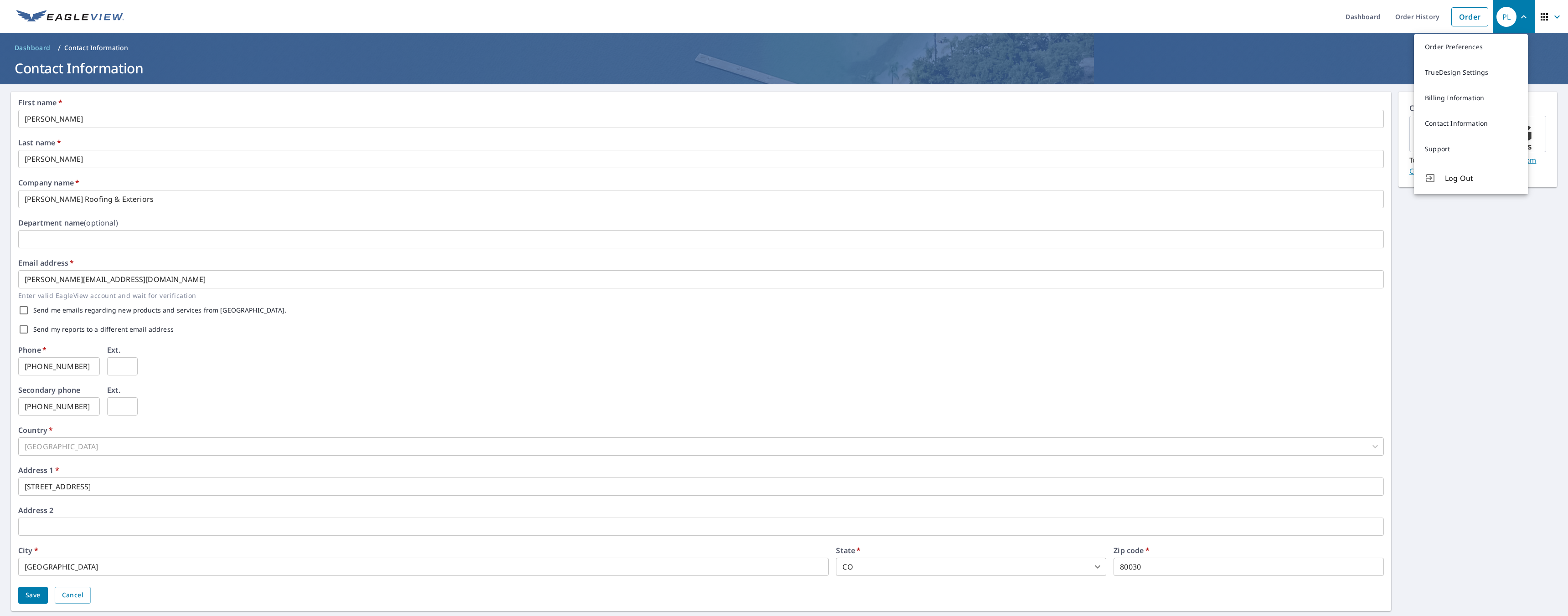
click at [1465, 250] on div "First name   * Ivan ​ Last name   * Gutierrez ​ Company name   * Lousberg Roofi…" at bounding box center [784, 352] width 1568 height 534
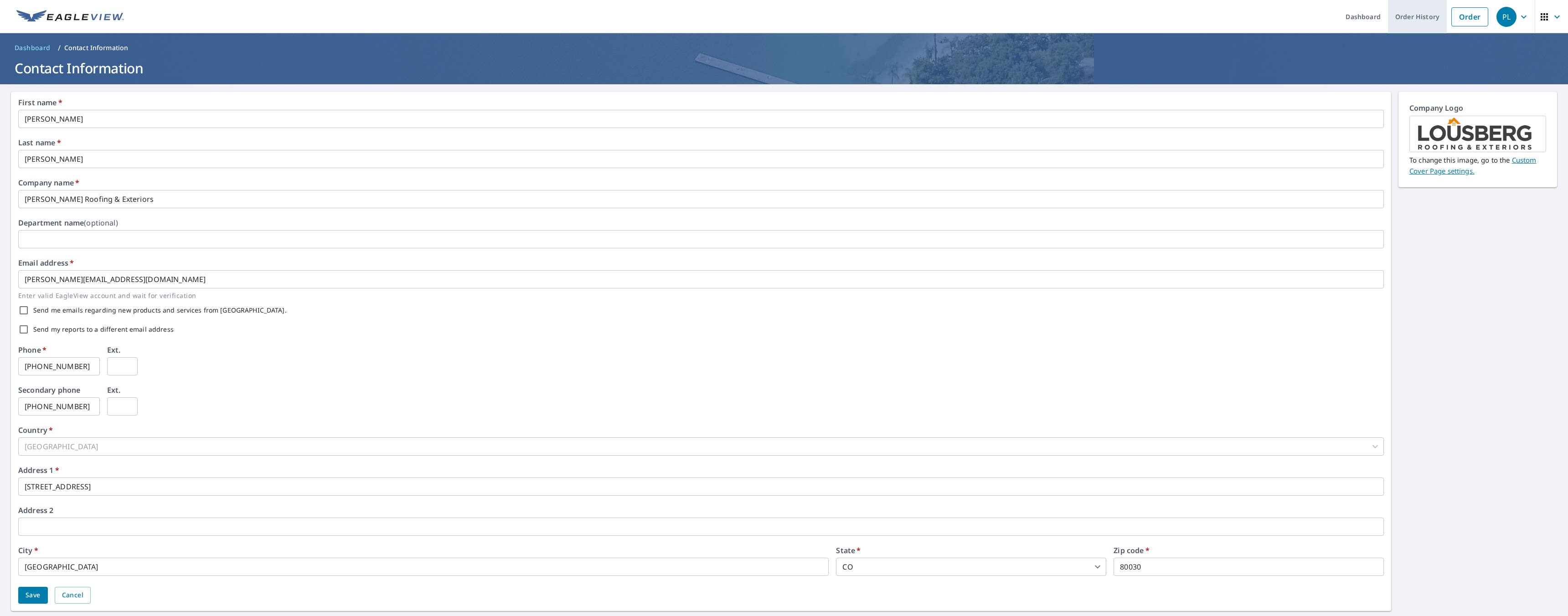
click at [1409, 19] on link "Order History" at bounding box center [1417, 17] width 59 height 33
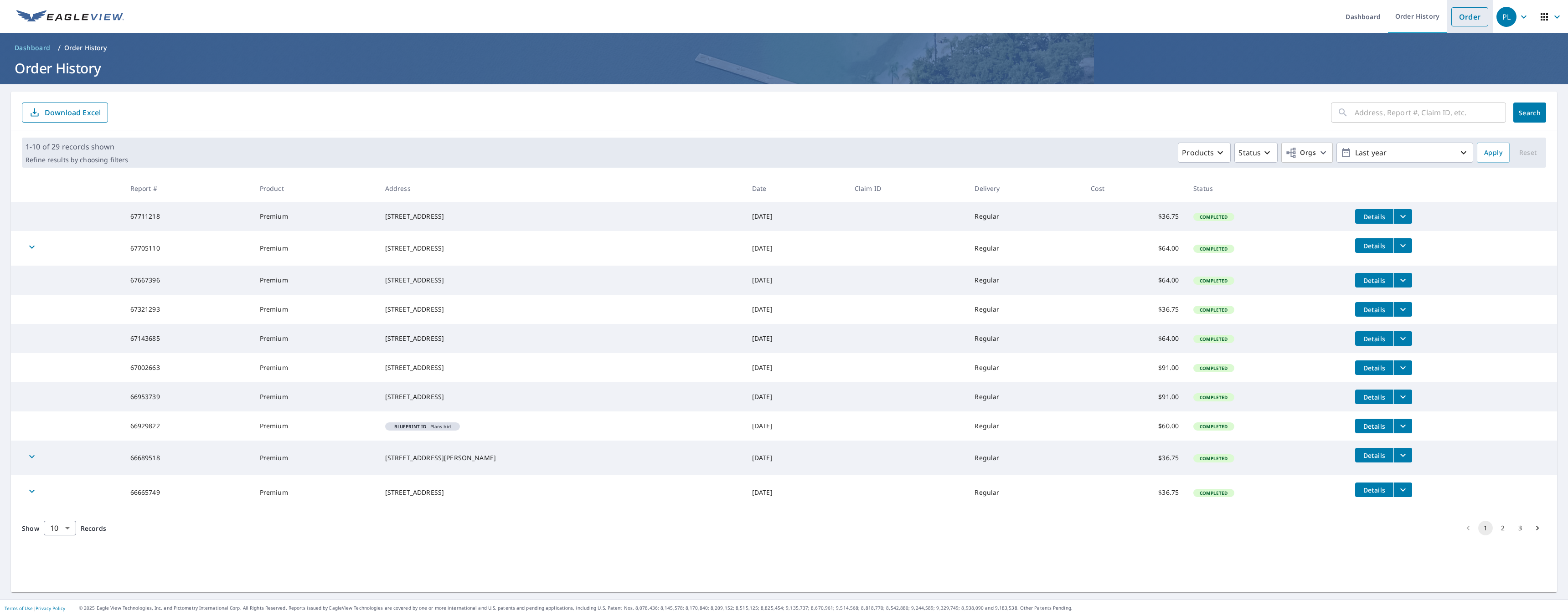
click at [1465, 22] on link "Order" at bounding box center [1469, 17] width 37 height 19
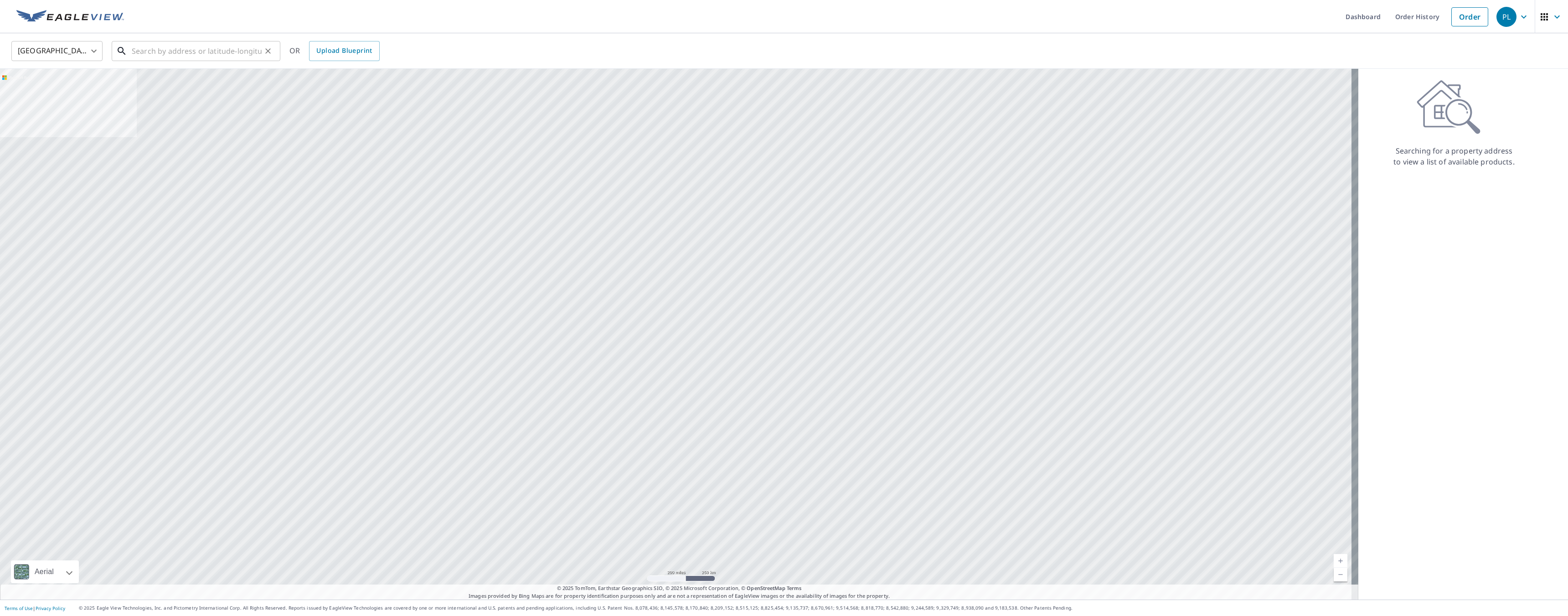
click at [157, 53] on input "text" at bounding box center [197, 51] width 130 height 25
paste input "3433 Vallejo Denver , CO"
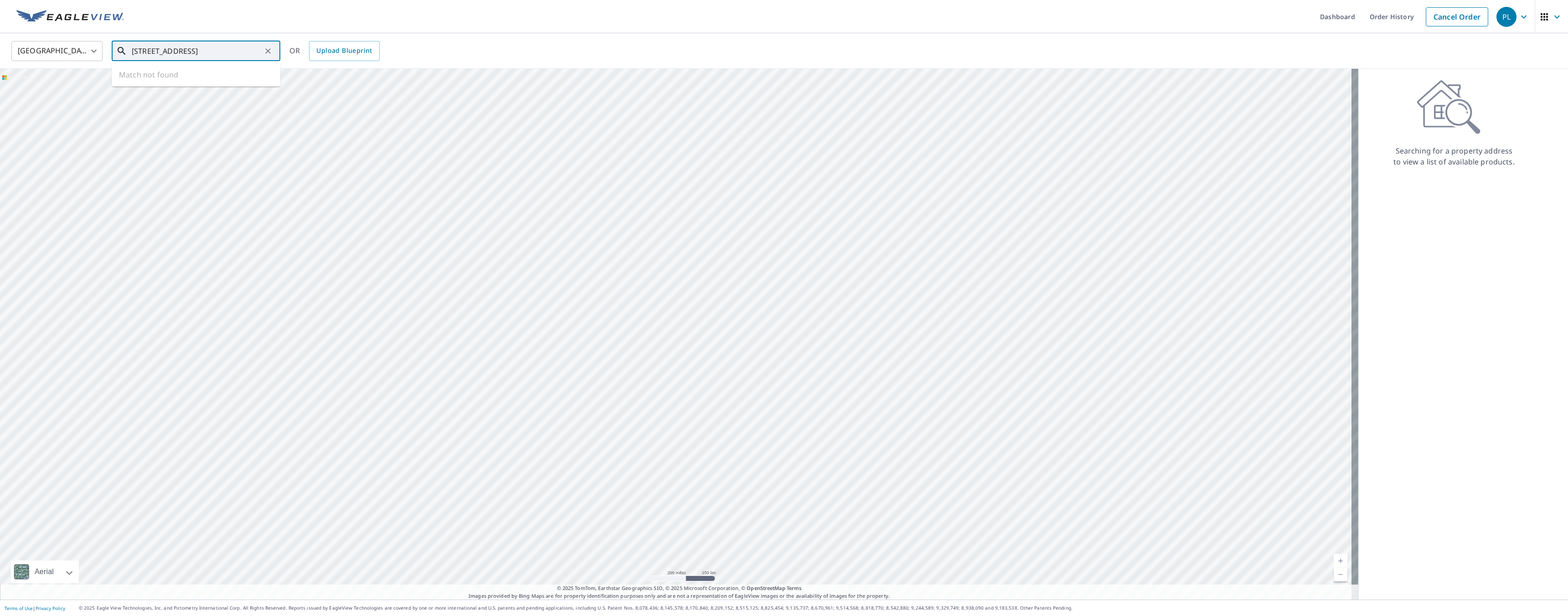
type input "3433 Vallejo Denver , CO"
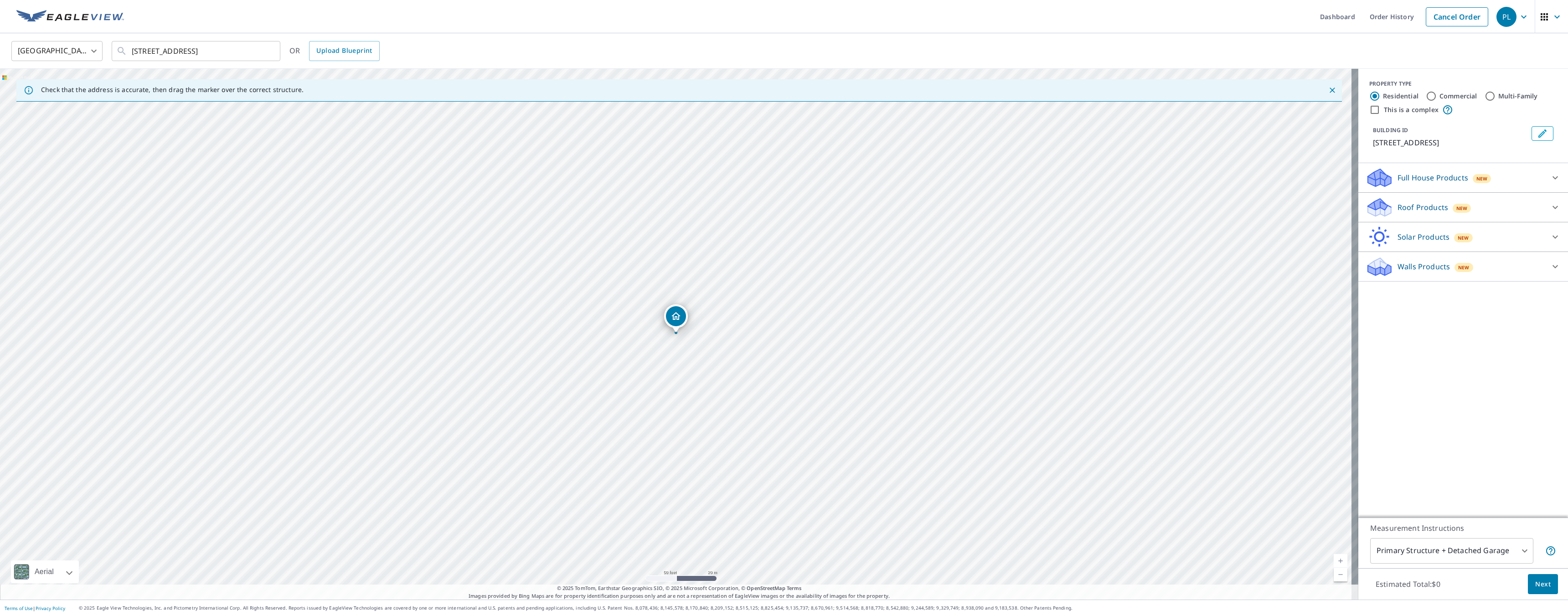
click at [1422, 202] on p "Roof Products" at bounding box center [1422, 207] width 50 height 11
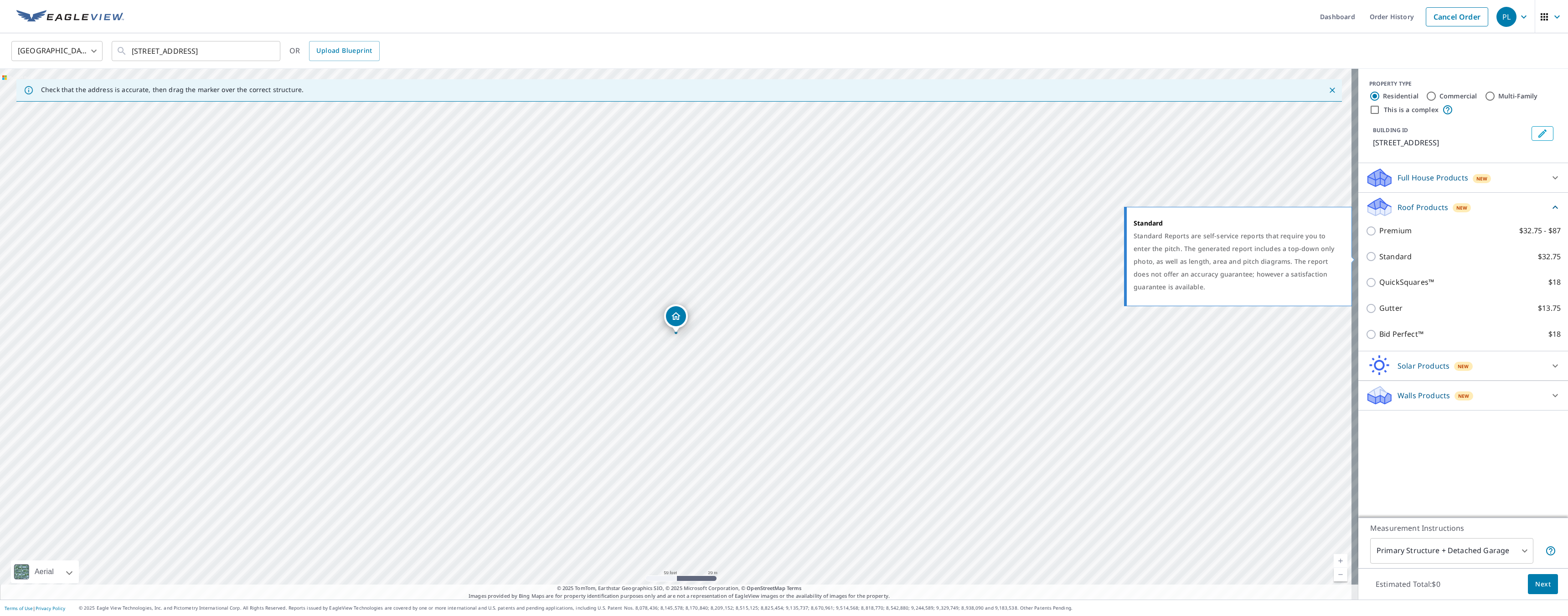
click at [1396, 256] on p "Standard" at bounding box center [1395, 257] width 32 height 12
click at [1379, 256] on input "Standard $32.75" at bounding box center [1372, 256] width 14 height 11
checkbox input "true"
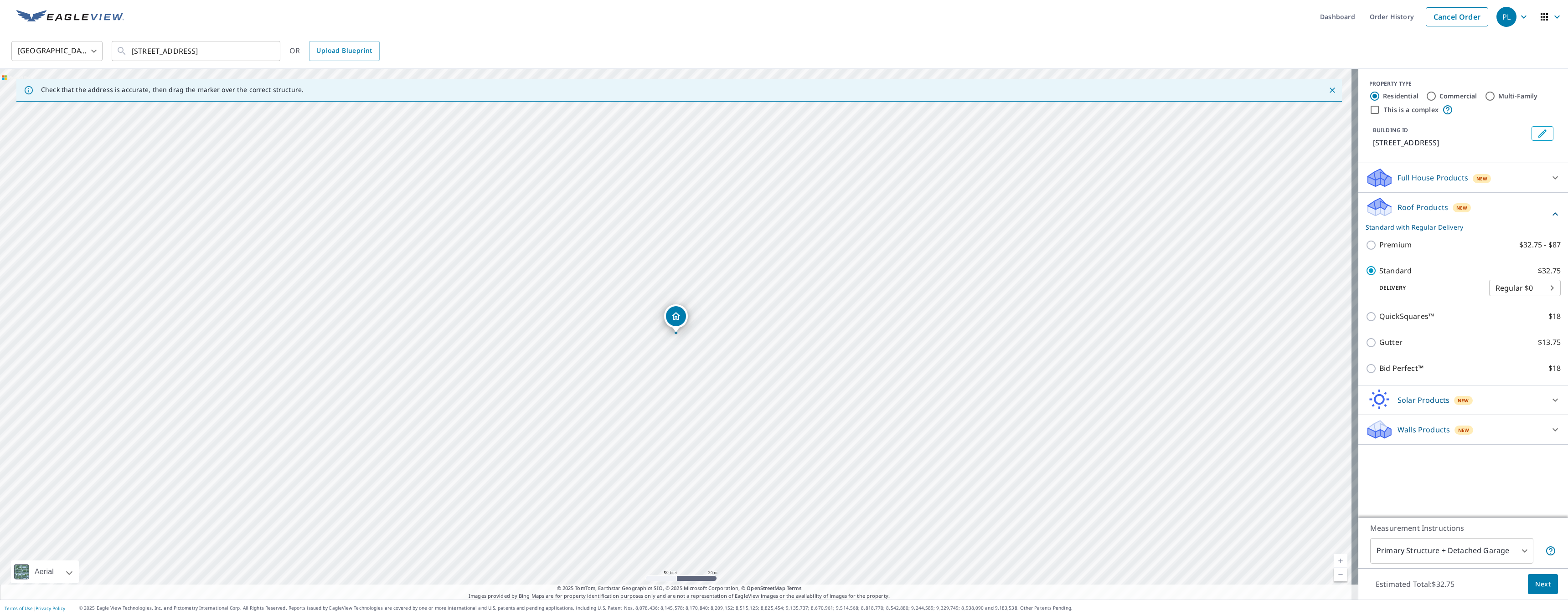
click at [1512, 552] on body "PL PL Dashboard Order History Cancel Order PL United States US ​ 3433 Vallejo D…" at bounding box center [784, 308] width 1568 height 616
click at [1473, 566] on li "Primary Structure Only" at bounding box center [1445, 564] width 163 height 17
type input "2"
click at [1535, 585] on span "Next" at bounding box center [1543, 585] width 15 height 12
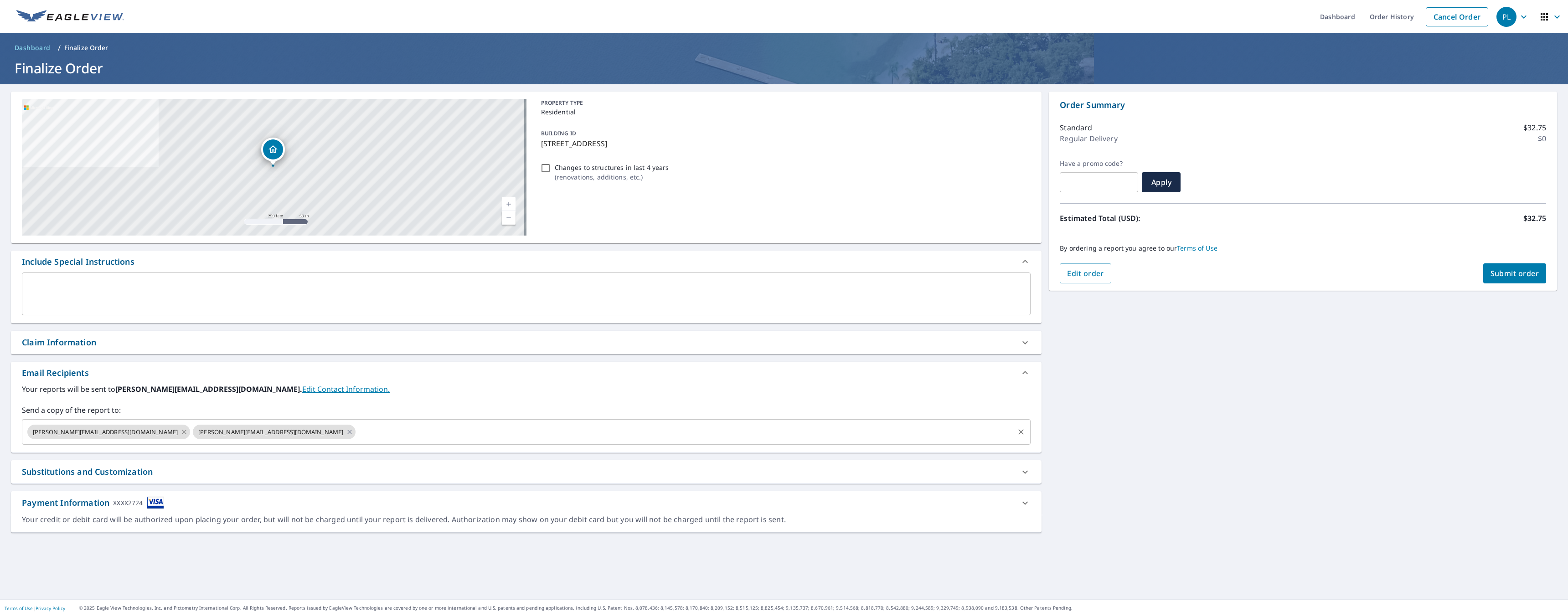
click at [182, 431] on icon at bounding box center [184, 432] width 4 height 4
checkbox input "true"
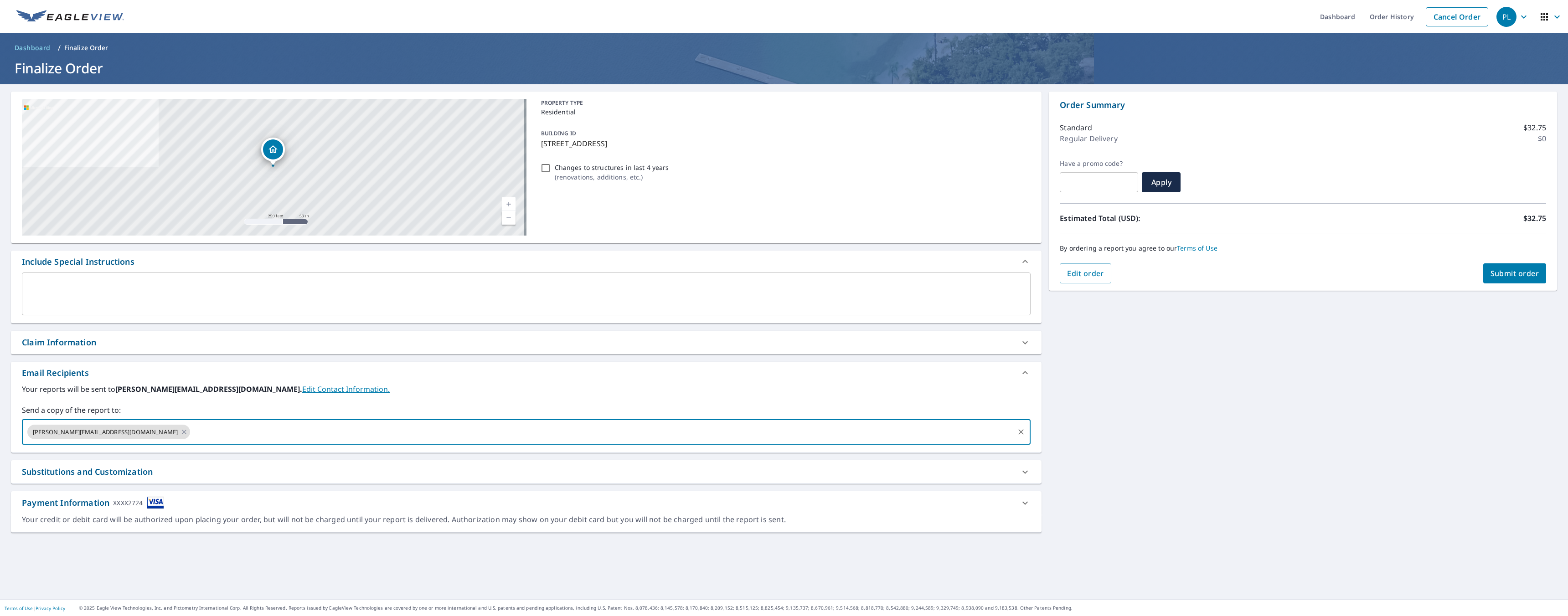
click at [191, 432] on input "text" at bounding box center [602, 433] width 821 height 17
type input "Ivan@lousbergcontracting.com"
click at [1495, 270] on span "Submit order" at bounding box center [1514, 274] width 49 height 10
checkbox input "true"
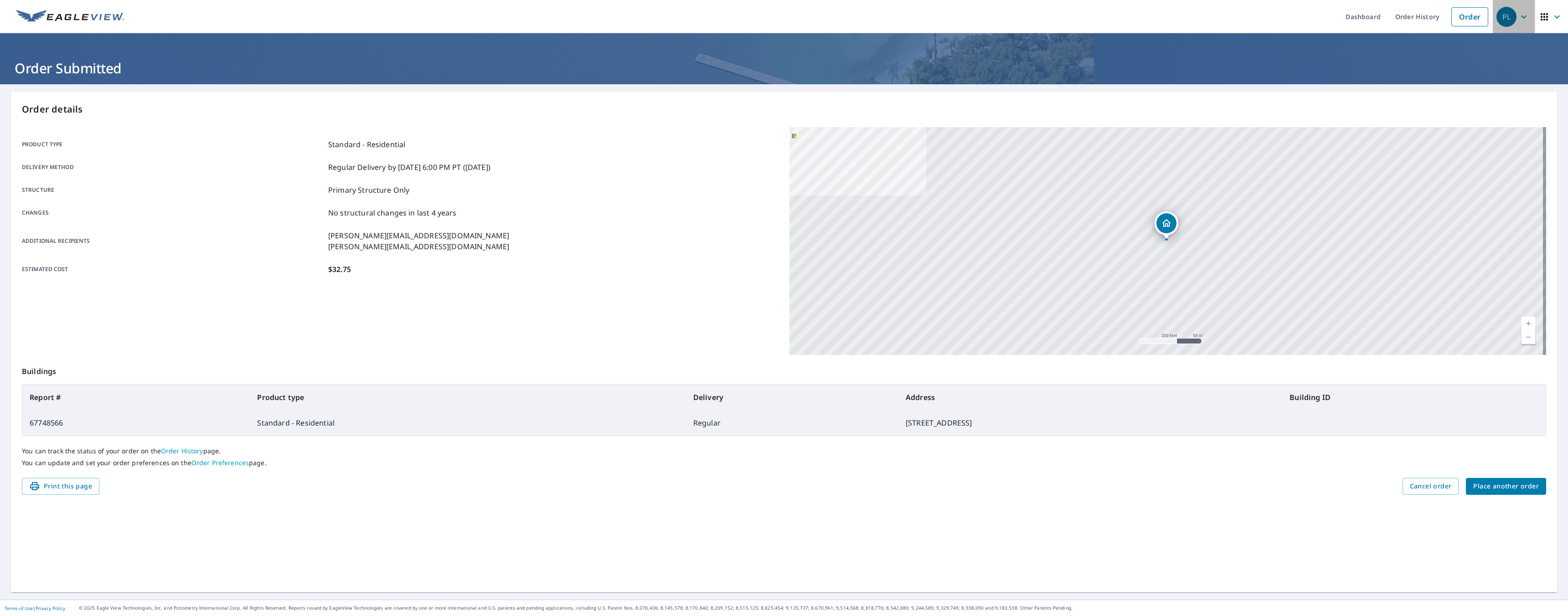
click at [1518, 19] on icon "button" at bounding box center [1523, 17] width 11 height 11
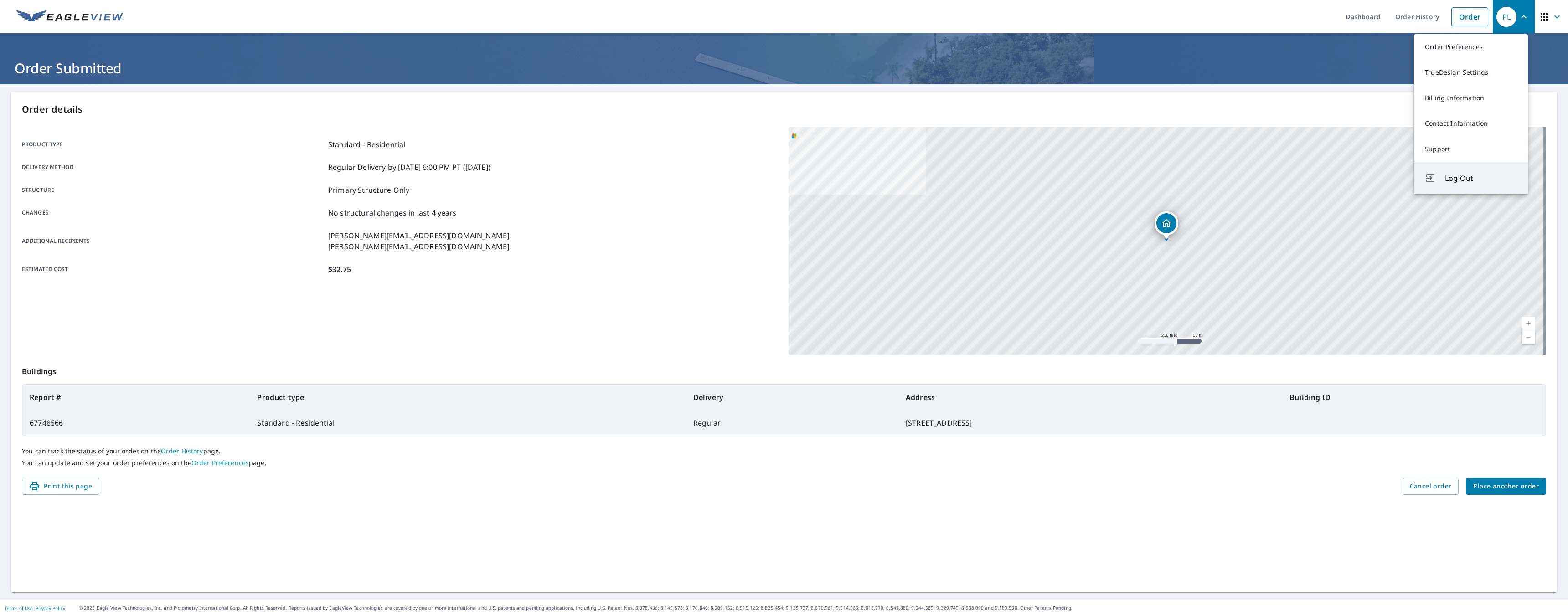
click at [1458, 171] on button "Log Out" at bounding box center [1470, 178] width 114 height 32
